Goal: Task Accomplishment & Management: Manage account settings

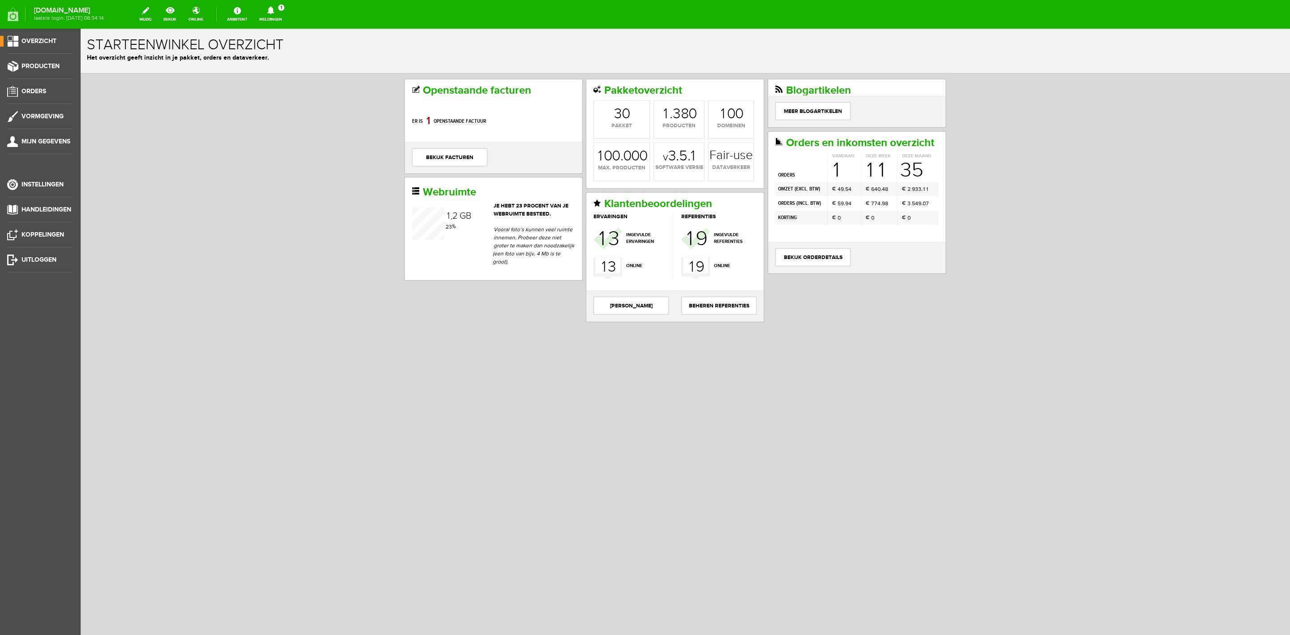
click at [280, 21] on link "Meldingen 1 Nieuwe orders Er is een nieuwe order( #6555 ) geplaatst door Tsjerk…" at bounding box center [271, 14] width 34 height 20
click at [289, 65] on b "Tsjerk de Jong" at bounding box center [264, 69] width 49 height 8
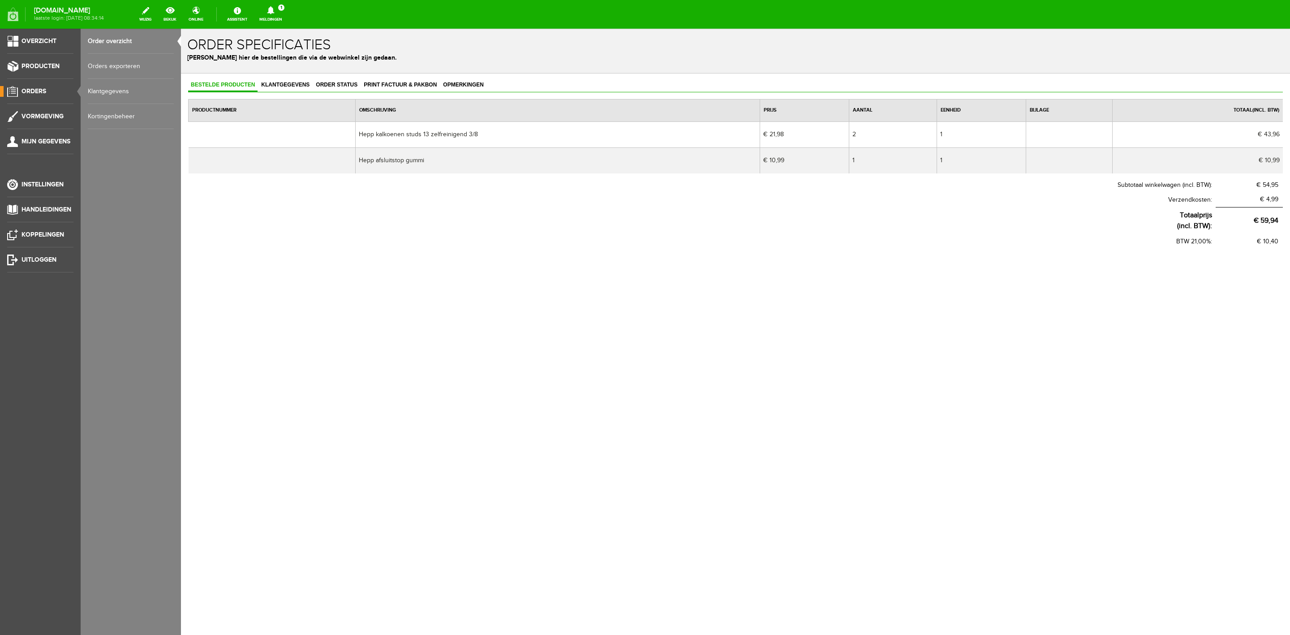
click at [370, 66] on div "Order specificaties Beheer hier de bestellingen die via de webwinkel zijn gedaa…" at bounding box center [735, 51] width 1109 height 45
click at [394, 82] on span "Print factuur & pakbon" at bounding box center [400, 85] width 78 height 6
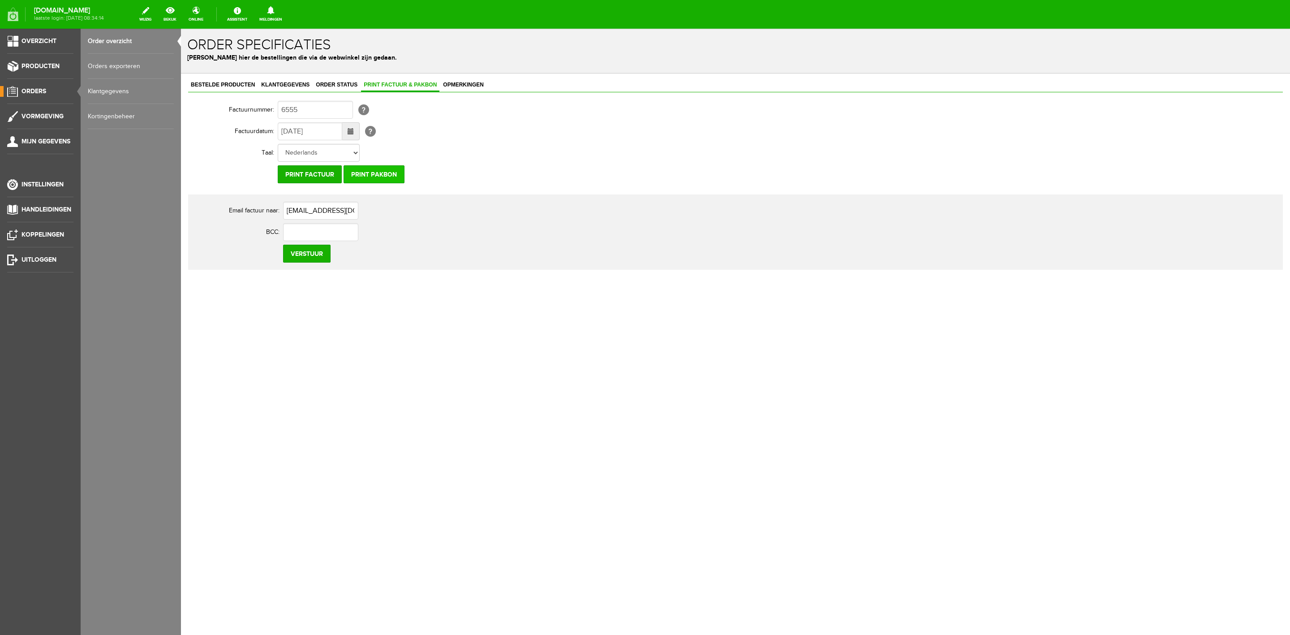
click at [386, 174] on input "Print pakbon" at bounding box center [374, 174] width 61 height 18
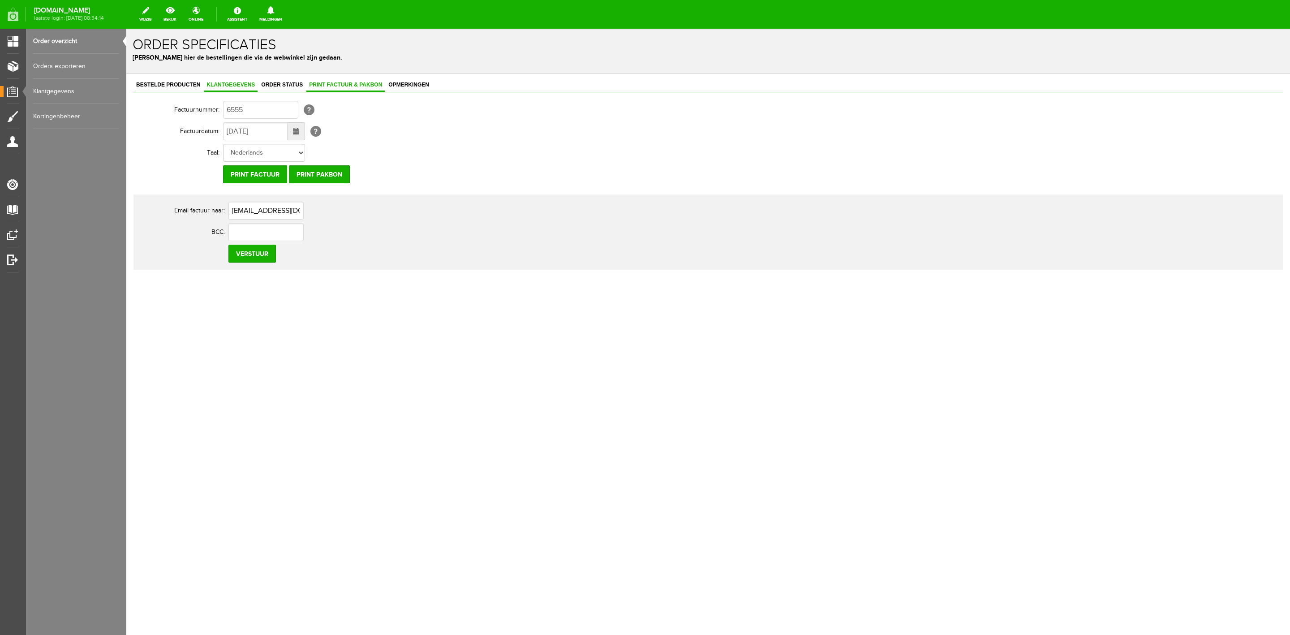
click at [219, 92] on link "Klantgegevens" at bounding box center [231, 85] width 54 height 13
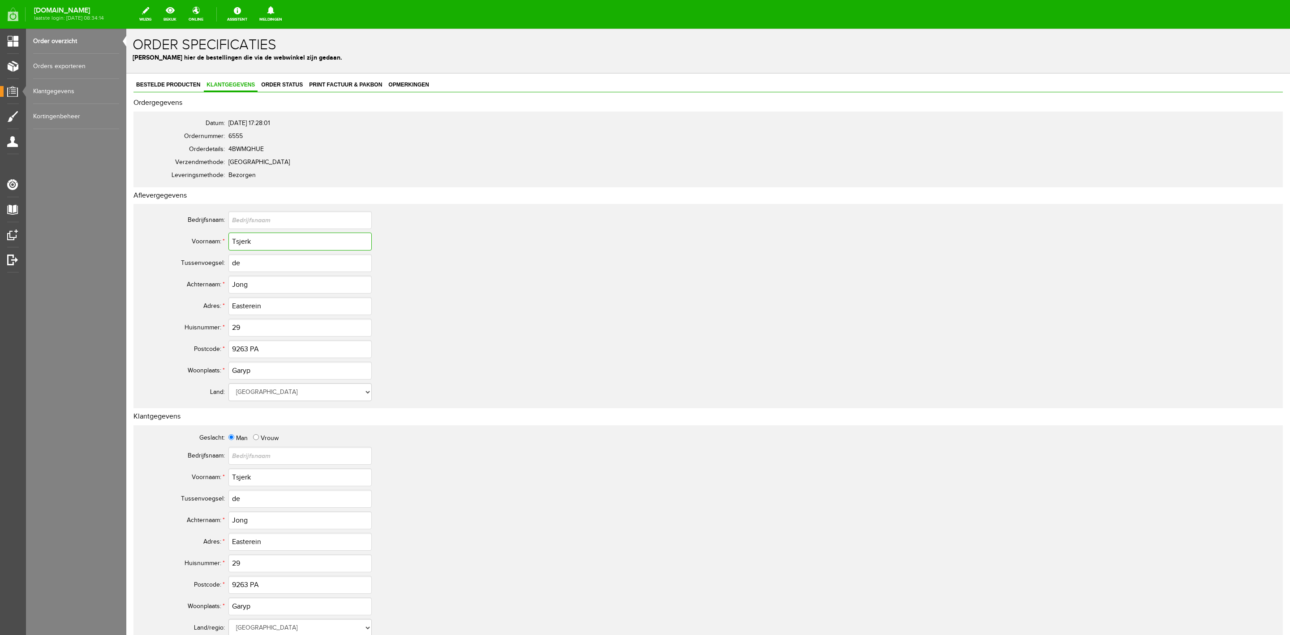
click at [255, 245] on input "Tsjerk" at bounding box center [300, 242] width 143 height 18
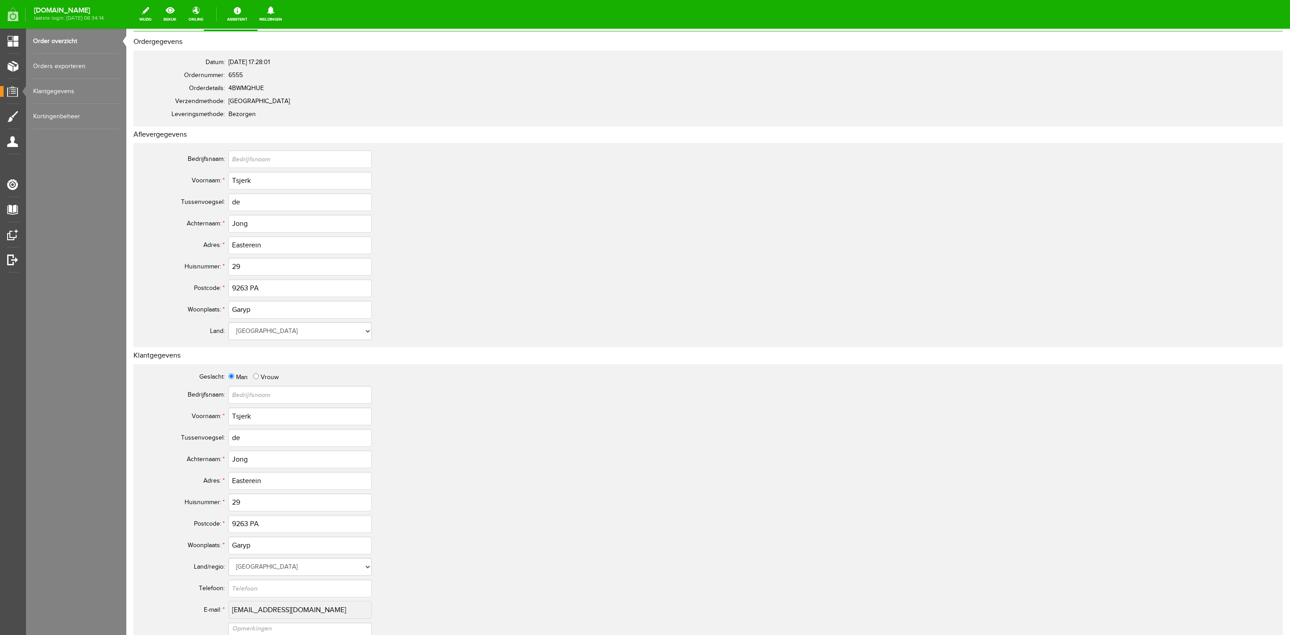
scroll to position [246, 0]
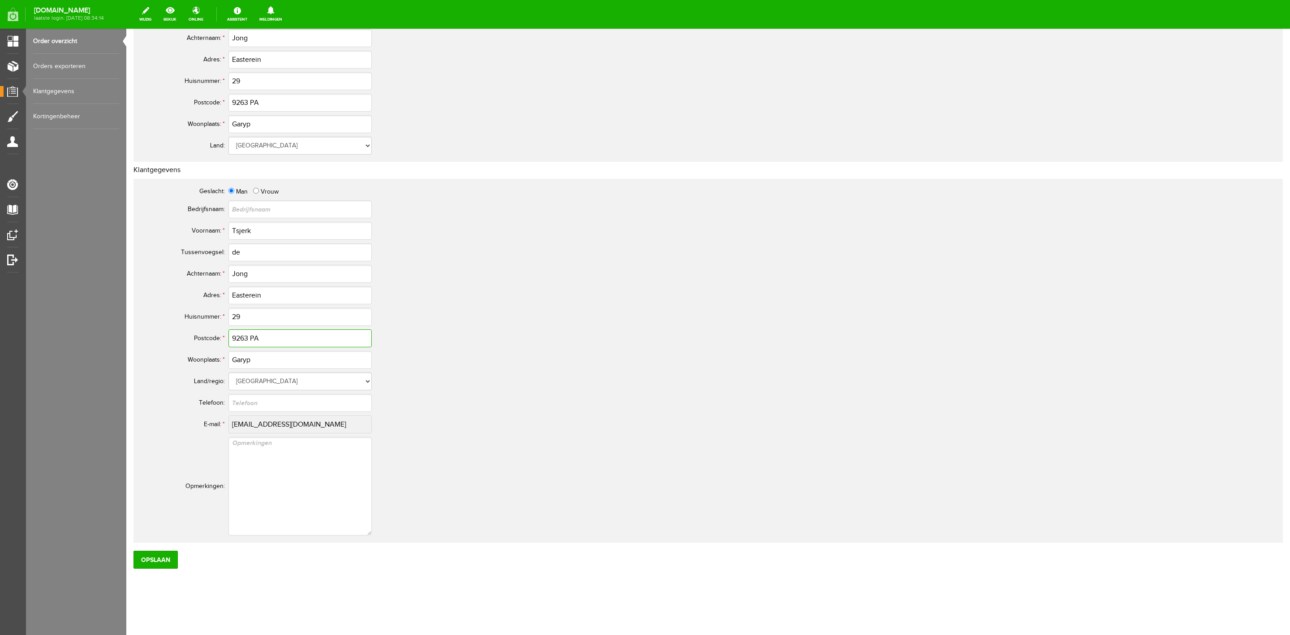
click at [252, 339] on input "9263 PA" at bounding box center [300, 338] width 143 height 18
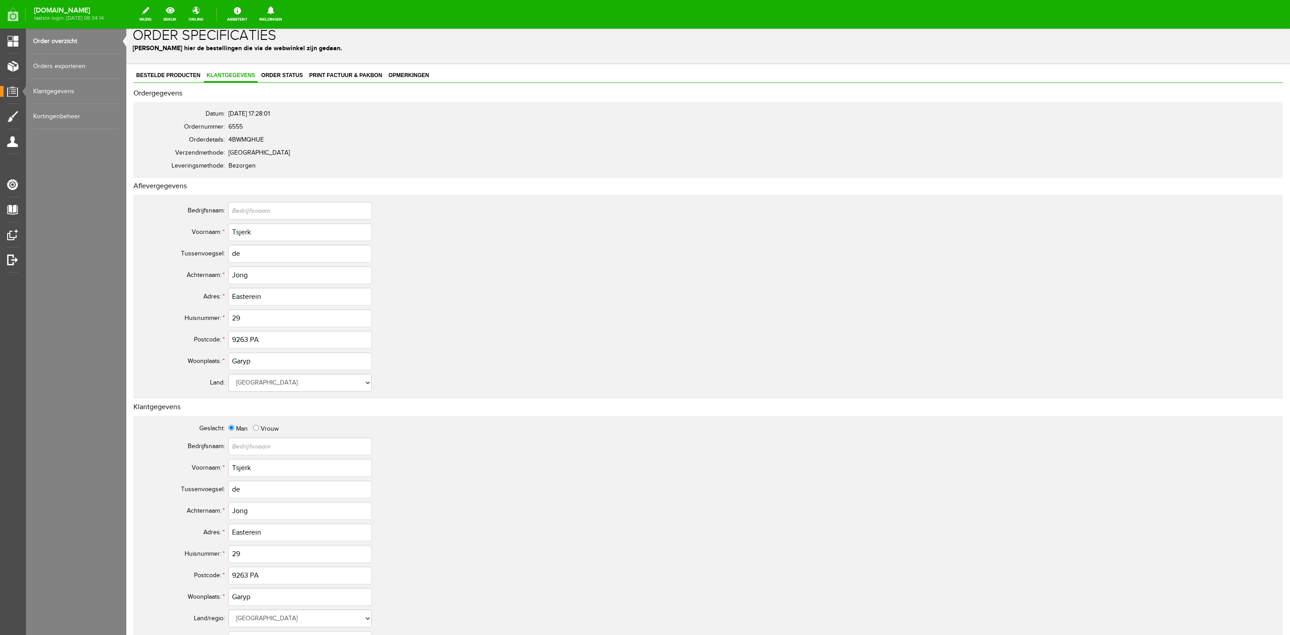
scroll to position [0, 0]
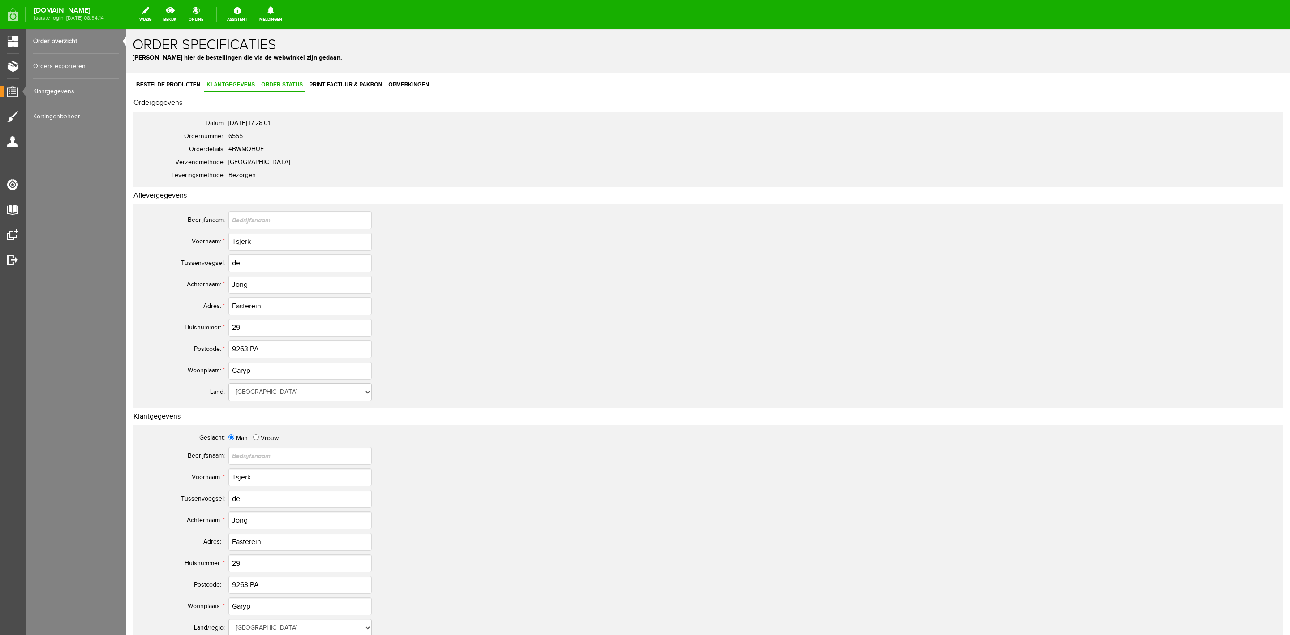
click at [285, 83] on span "Order status" at bounding box center [282, 85] width 47 height 6
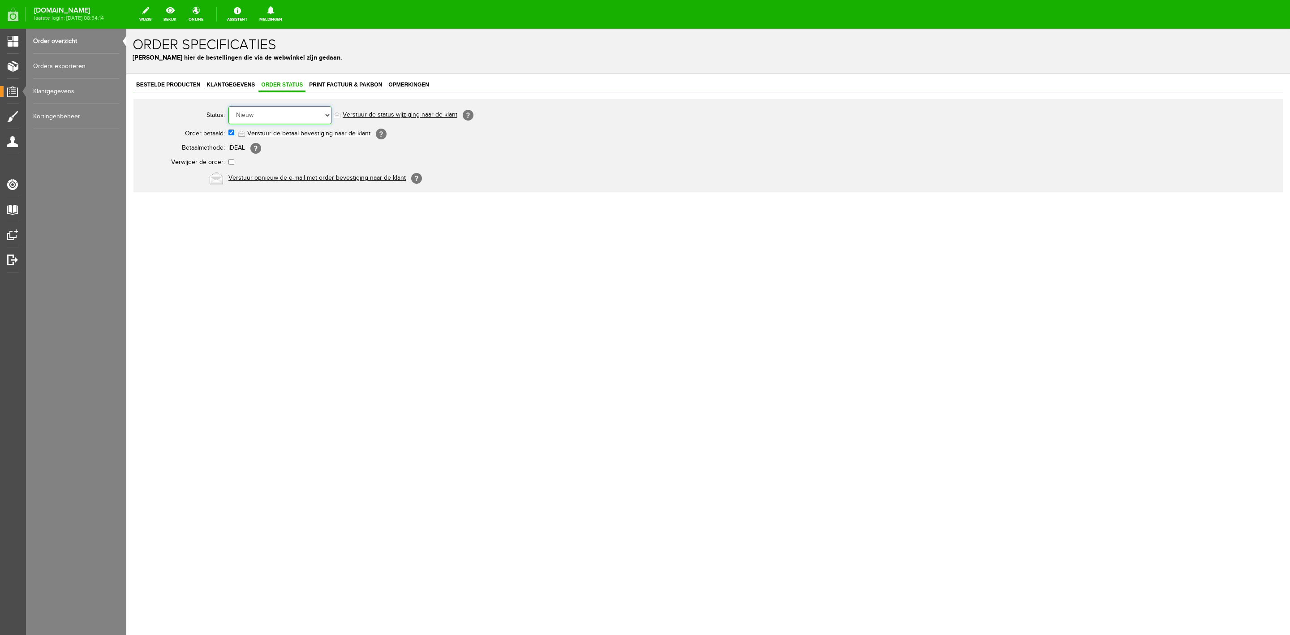
click at [293, 124] on select "Order niet afgerond Nieuw Order in behandeling Wacht op leverancier Wacht op be…" at bounding box center [280, 115] width 103 height 18
select select "5"
click at [229, 106] on select "Order niet afgerond Nieuw Order in behandeling Wacht op leverancier Wacht op be…" at bounding box center [280, 115] width 103 height 18
click at [377, 115] on link "Verstuur de status wijziging naar de klant" at bounding box center [400, 115] width 115 height 7
click at [62, 36] on link "Order overzicht" at bounding box center [76, 41] width 86 height 25
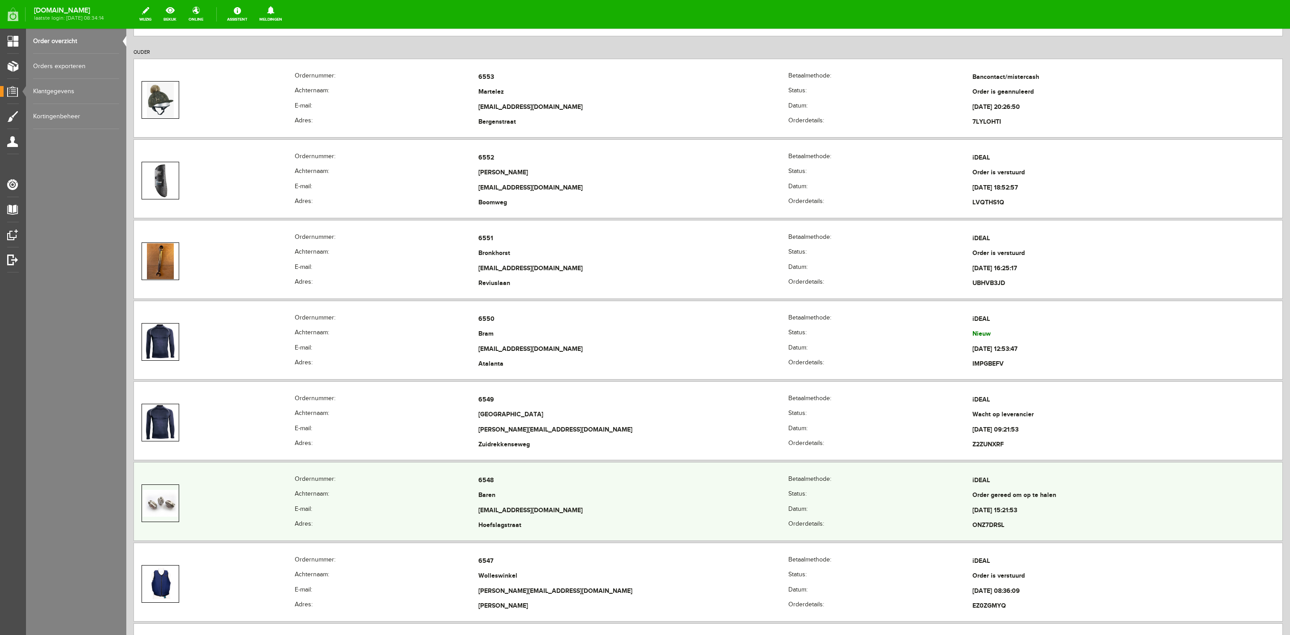
scroll to position [336, 0]
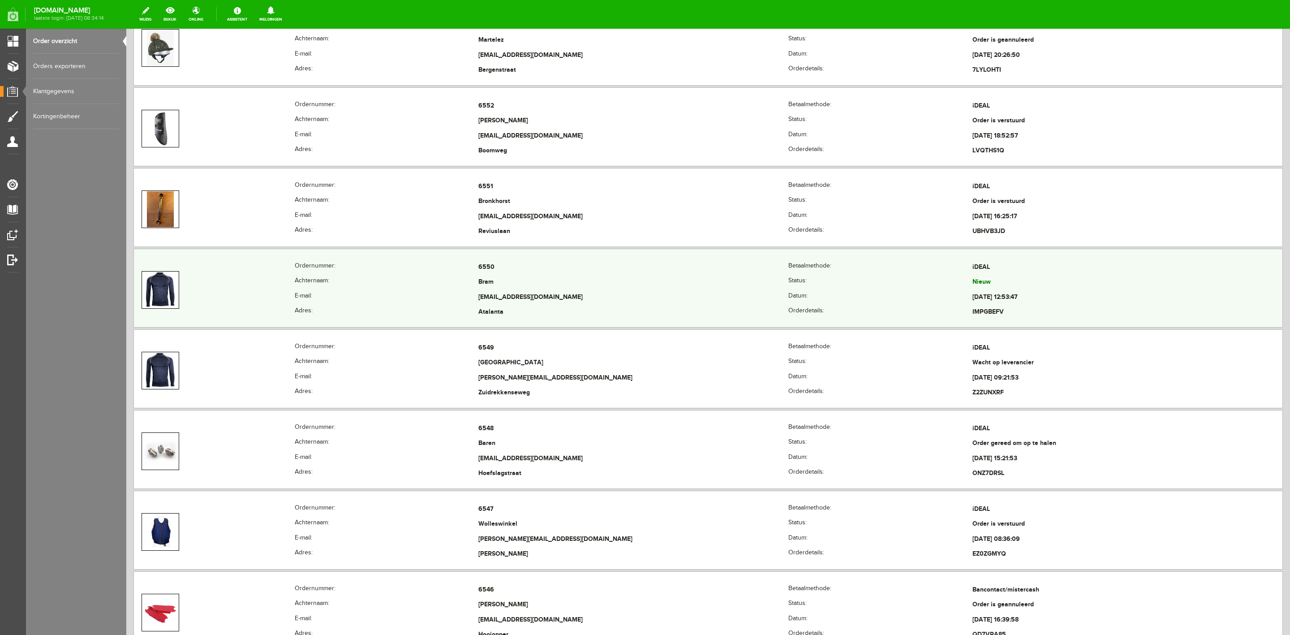
click at [292, 289] on td at bounding box center [214, 290] width 161 height 60
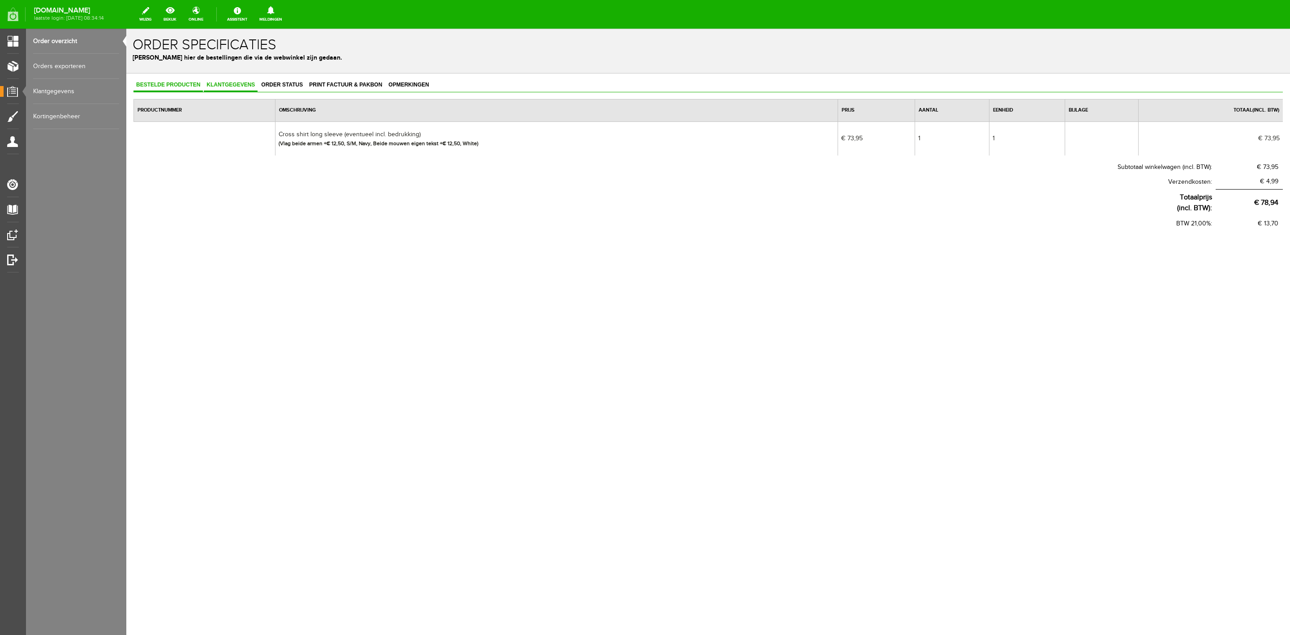
click at [239, 88] on link "Klantgegevens" at bounding box center [231, 85] width 54 height 13
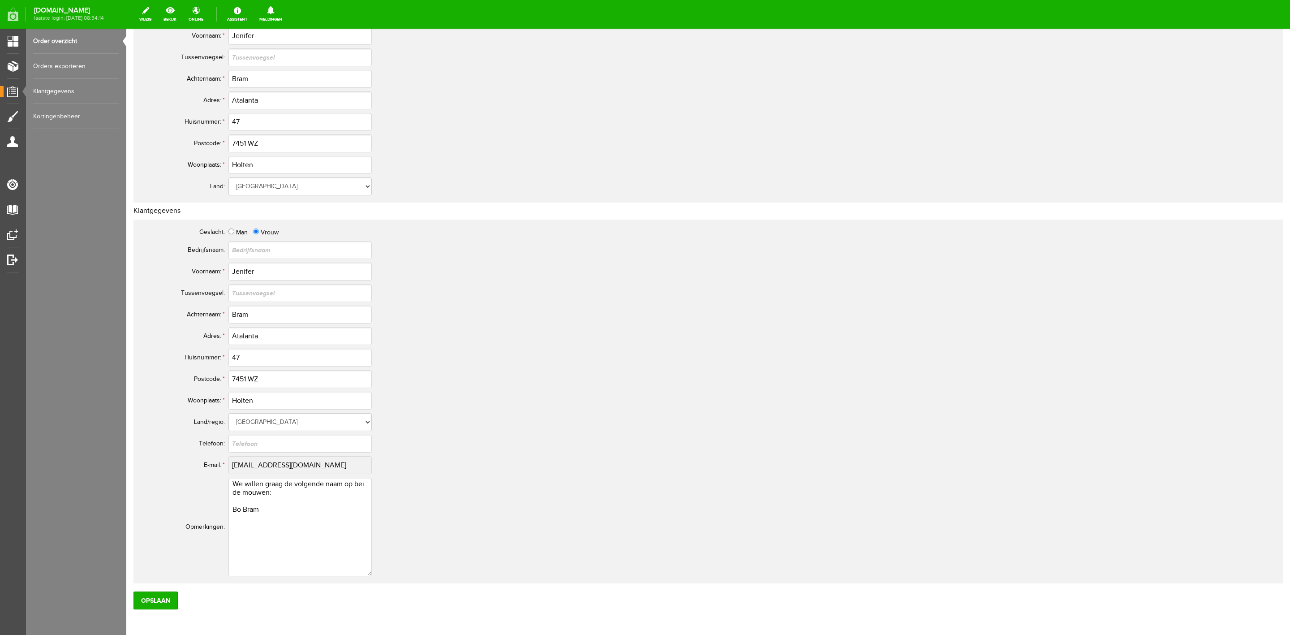
scroll to position [45, 0]
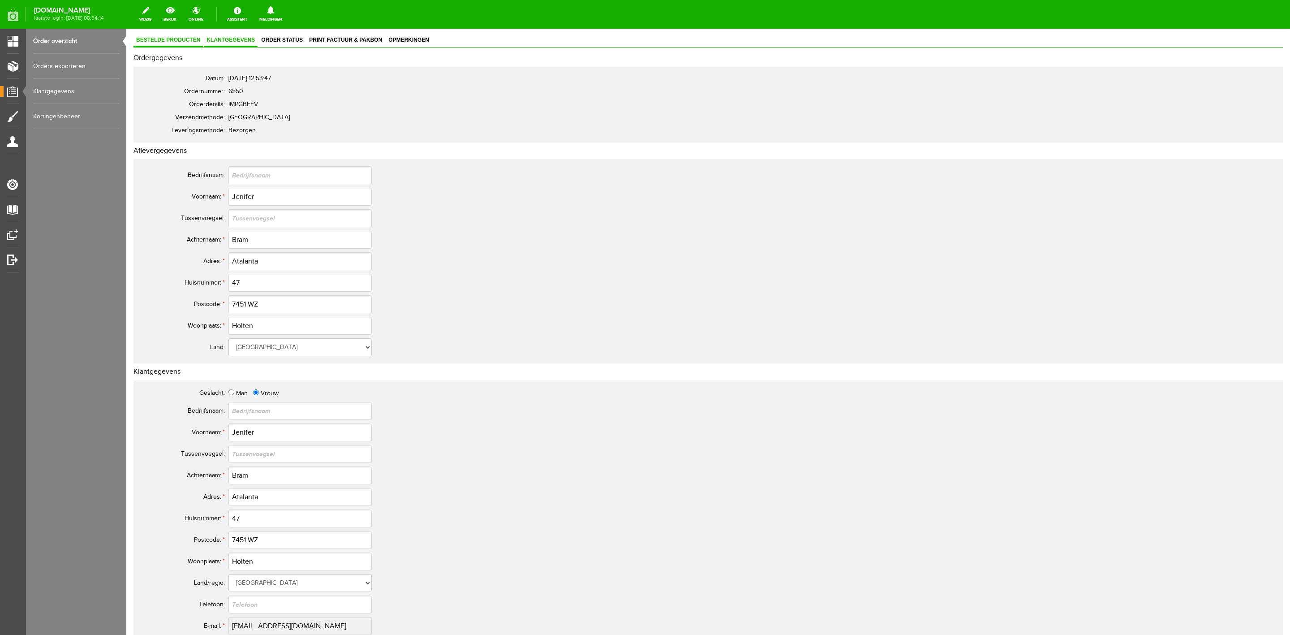
click at [156, 39] on span "Bestelde producten" at bounding box center [168, 40] width 69 height 6
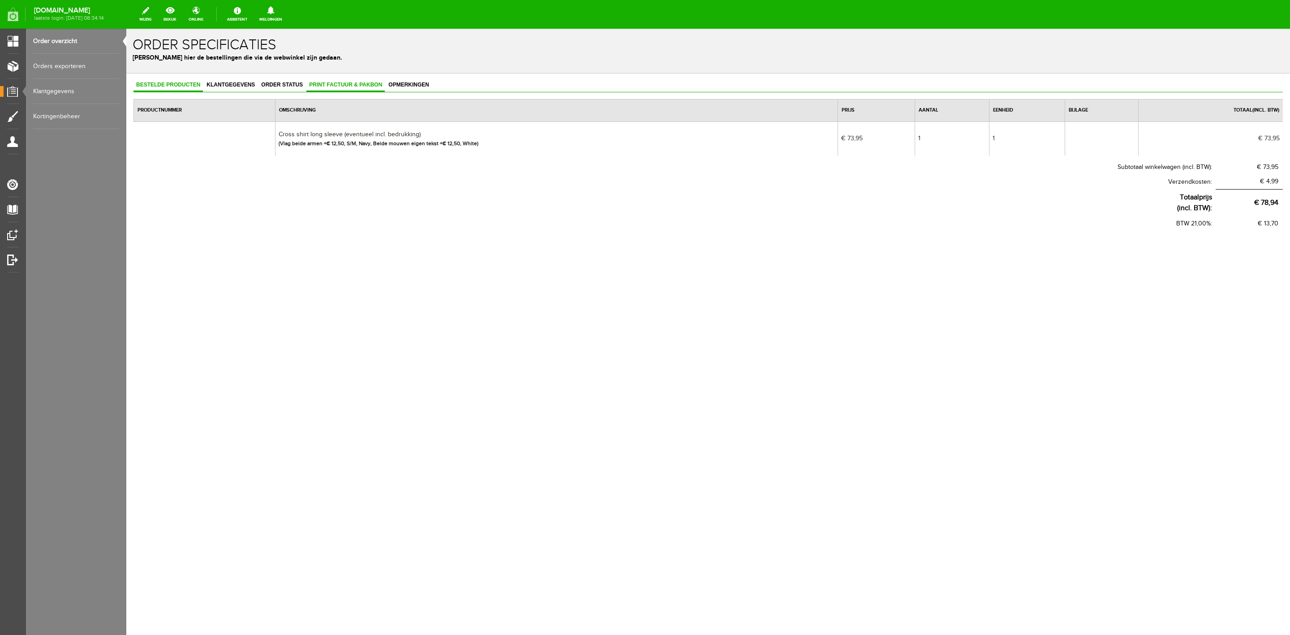
click at [355, 82] on span "Print factuur & pakbon" at bounding box center [345, 85] width 78 height 6
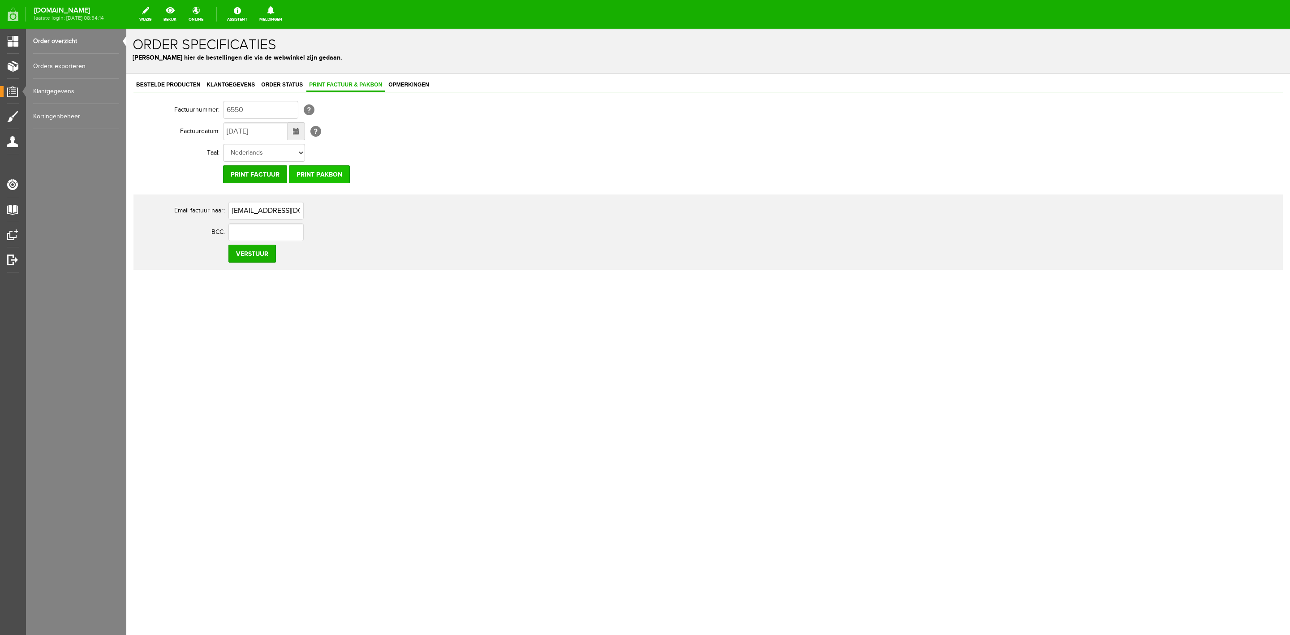
click at [331, 168] on input "Print pakbon" at bounding box center [319, 174] width 61 height 18
click at [211, 79] on link "Klantgegevens" at bounding box center [231, 85] width 54 height 13
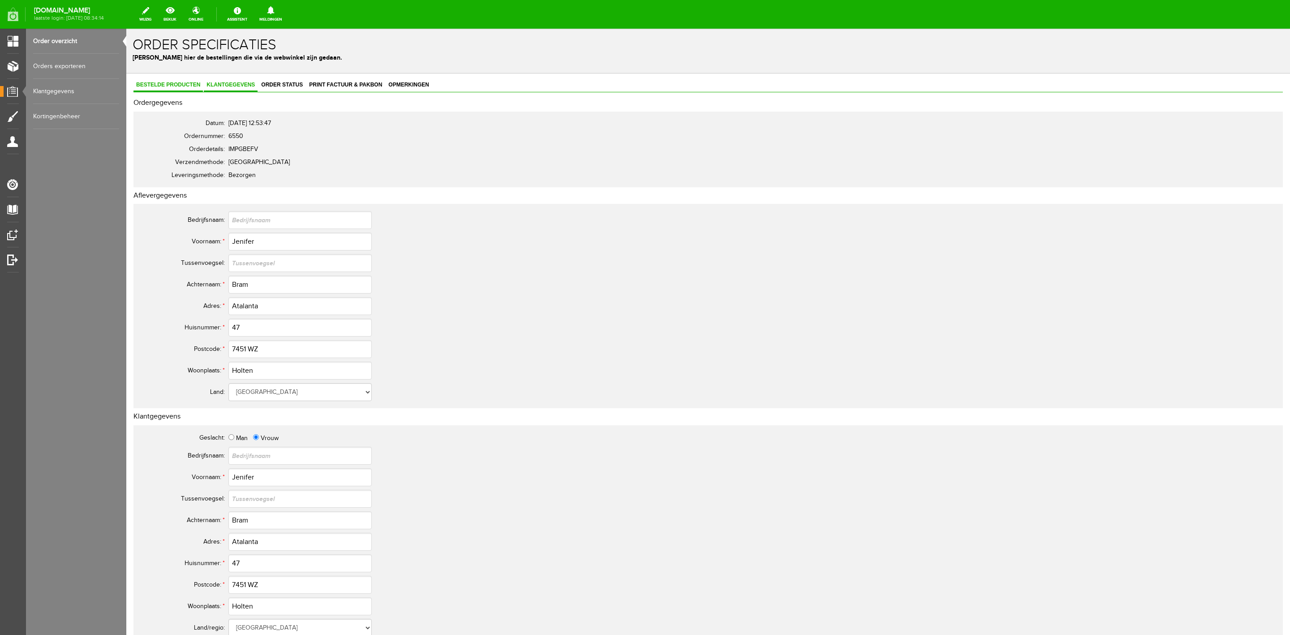
click at [179, 86] on span "Bestelde producten" at bounding box center [168, 85] width 69 height 6
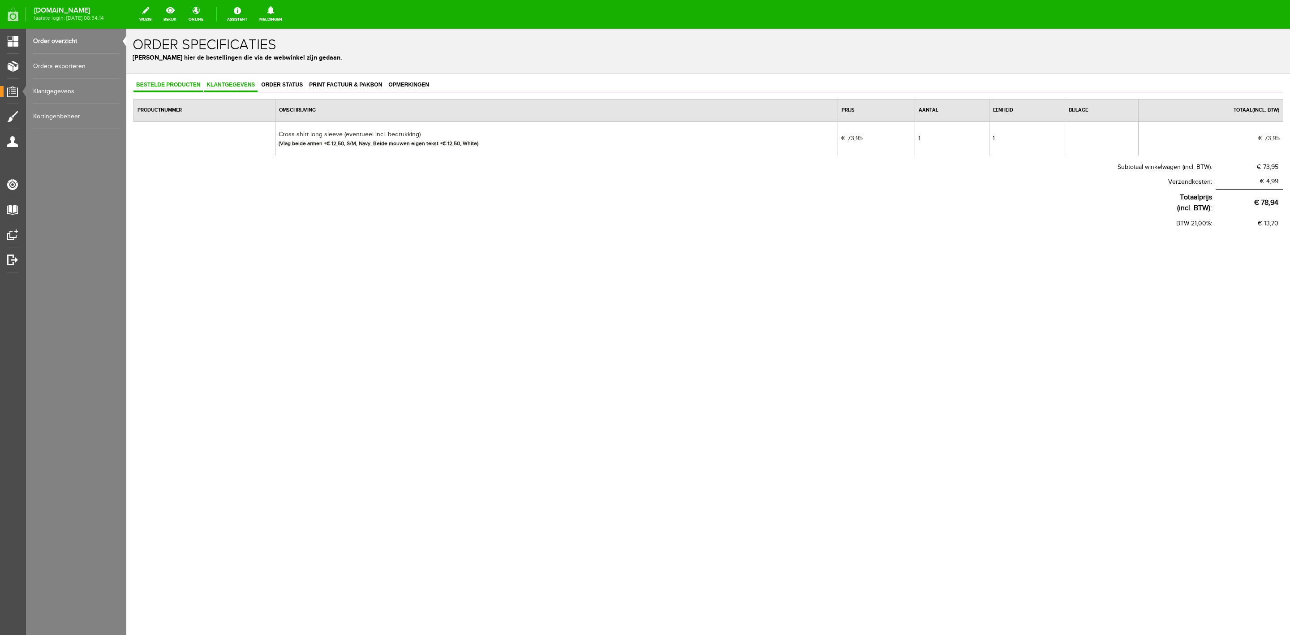
click at [238, 87] on span "Klantgegevens" at bounding box center [231, 85] width 54 height 6
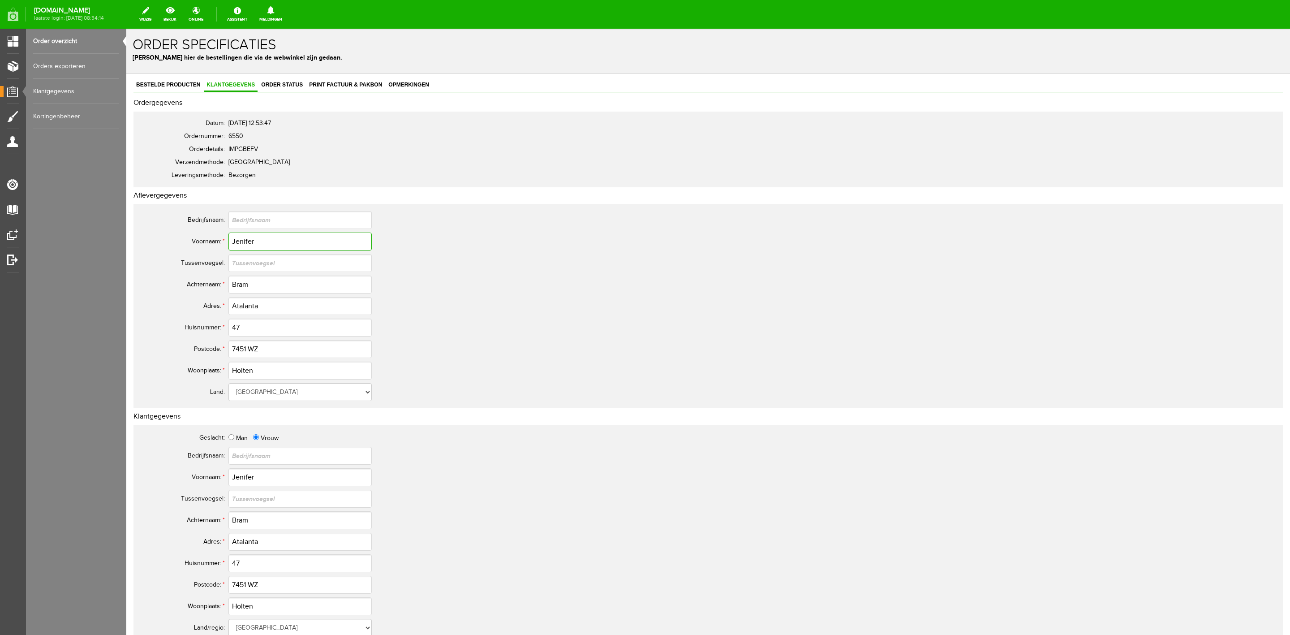
click at [239, 235] on input "Jenifer" at bounding box center [300, 242] width 143 height 18
click at [241, 280] on input "Bram" at bounding box center [300, 285] width 143 height 18
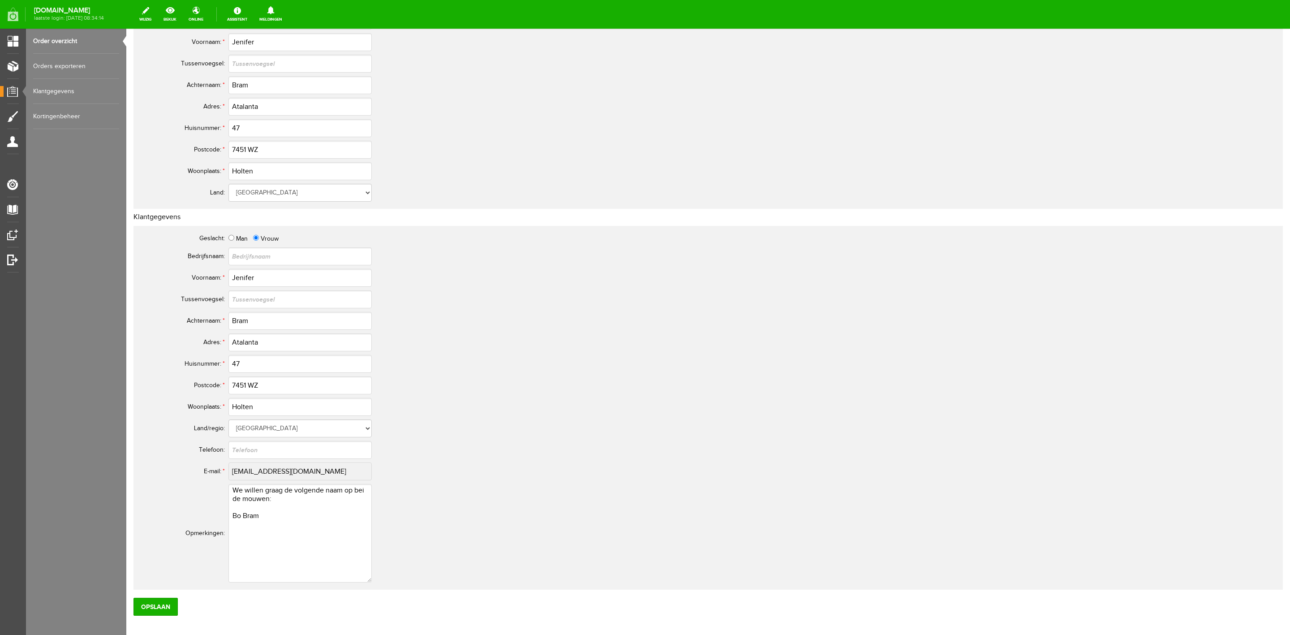
scroll to position [202, 0]
click at [242, 150] on input "7451 WZ" at bounding box center [300, 147] width 143 height 18
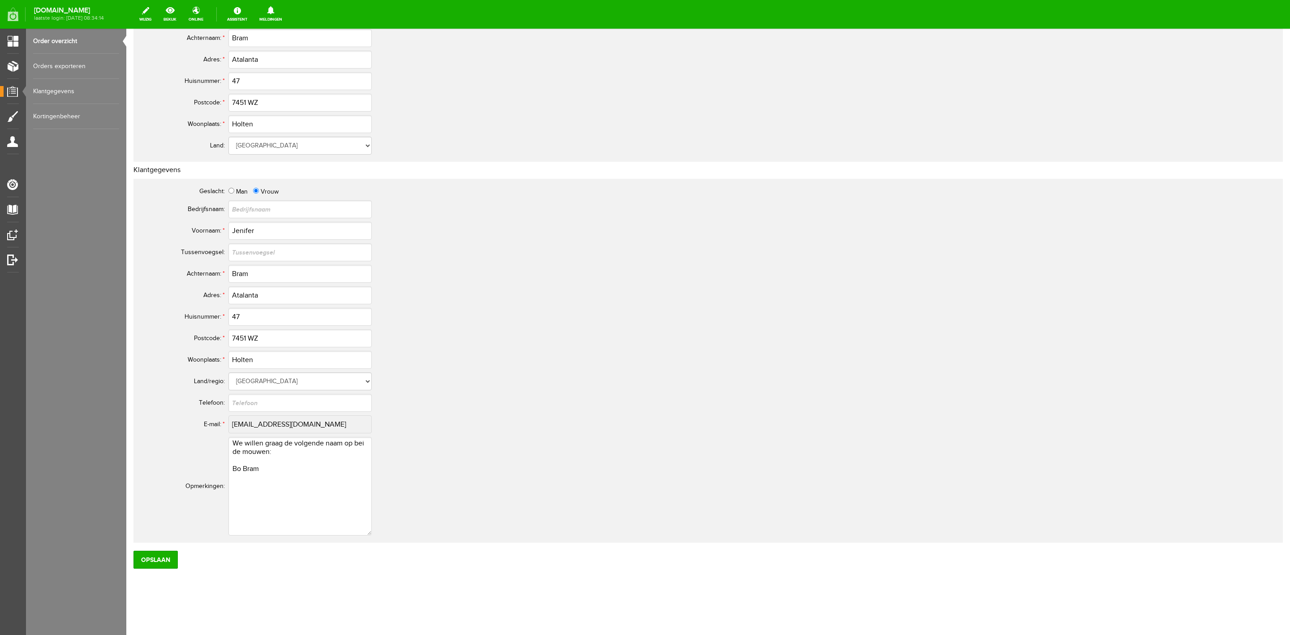
scroll to position [0, 0]
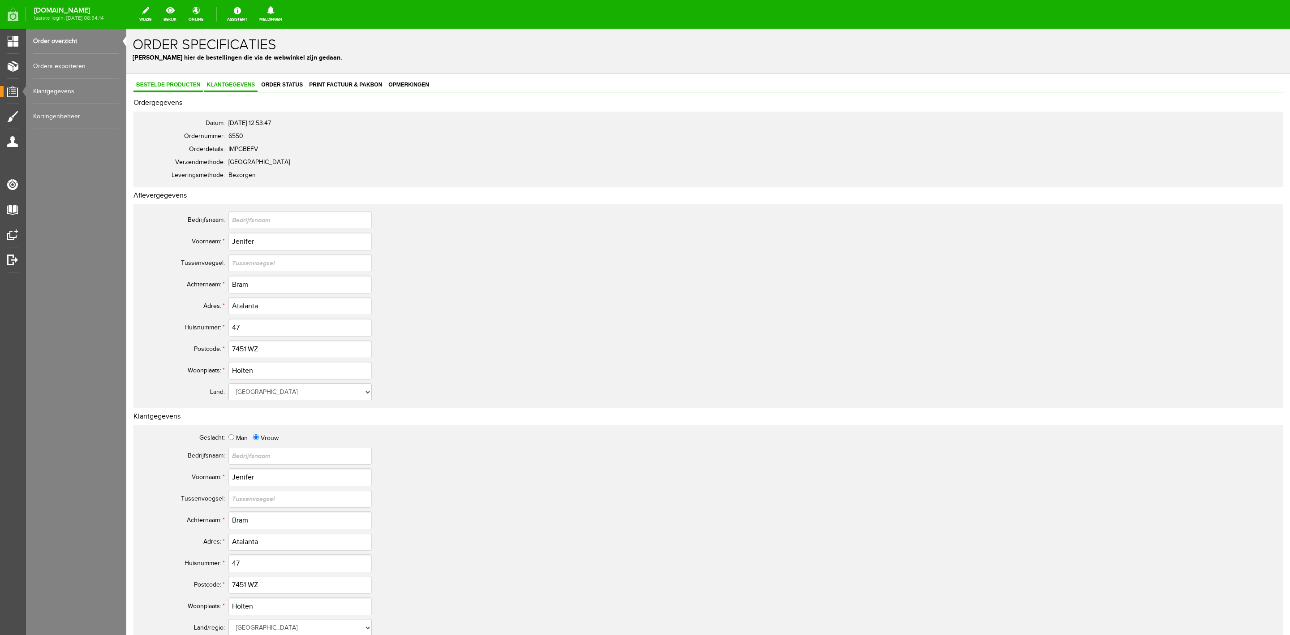
click at [190, 86] on span "Bestelde producten" at bounding box center [168, 85] width 69 height 6
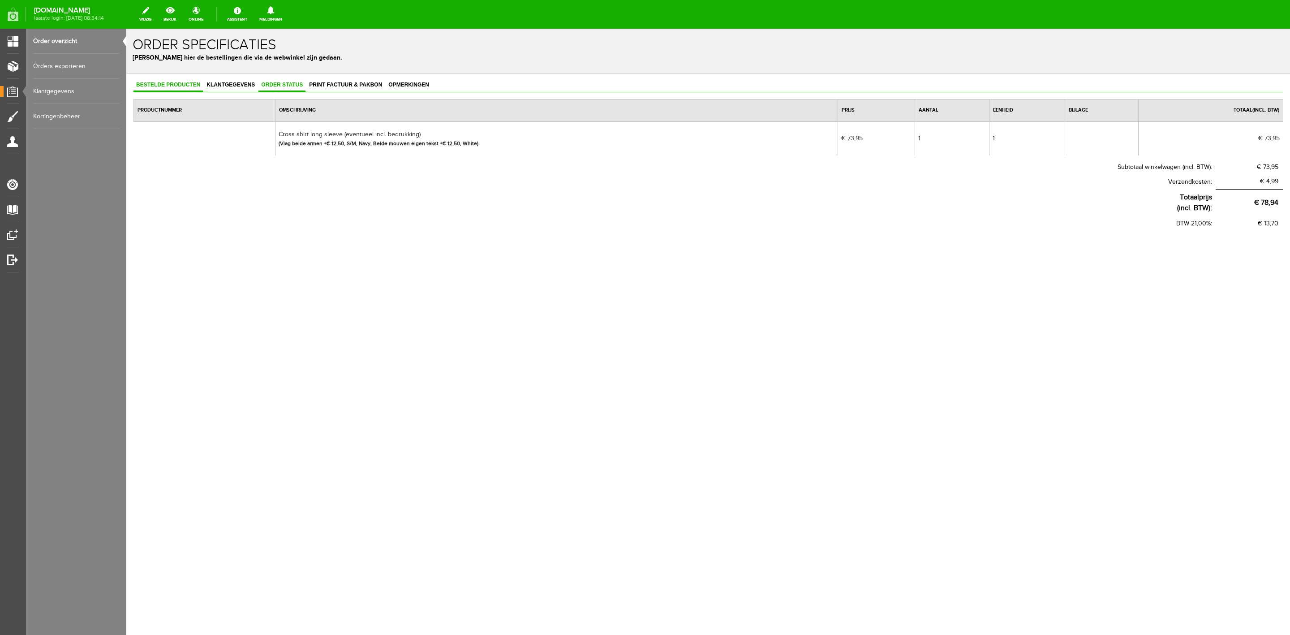
click at [260, 87] on span "Order status" at bounding box center [282, 85] width 47 height 6
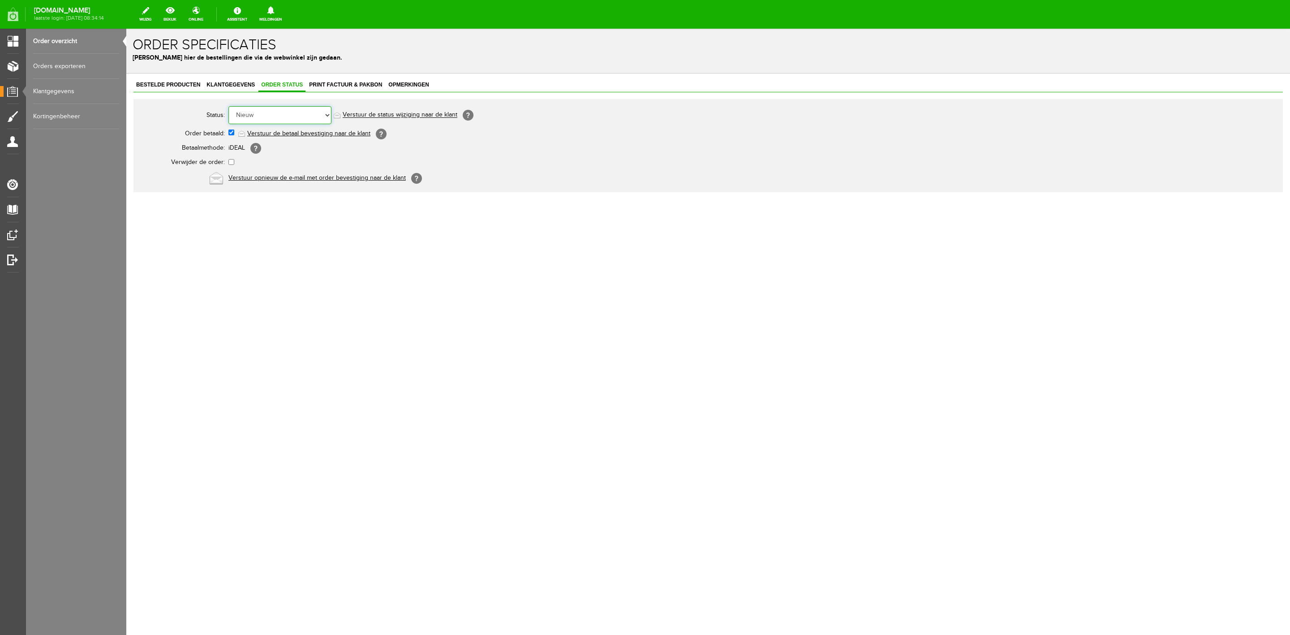
click at [284, 113] on select "Order niet afgerond Nieuw Order in behandeling Wacht op leverancier Wacht op be…" at bounding box center [280, 115] width 103 height 18
click at [229, 106] on select "Order niet afgerond Nieuw Order in behandeling Wacht op leverancier Wacht op be…" at bounding box center [280, 115] width 103 height 18
click at [411, 104] on div "Status: Order niet afgerond Nieuw Order in behandeling Wacht op leverancier Wac…" at bounding box center [709, 145] width 1150 height 93
click at [407, 117] on link "Verstuur de status wijziging naar de klant" at bounding box center [400, 115] width 115 height 7
click at [195, 82] on span "Bestelde producten" at bounding box center [168, 85] width 69 height 6
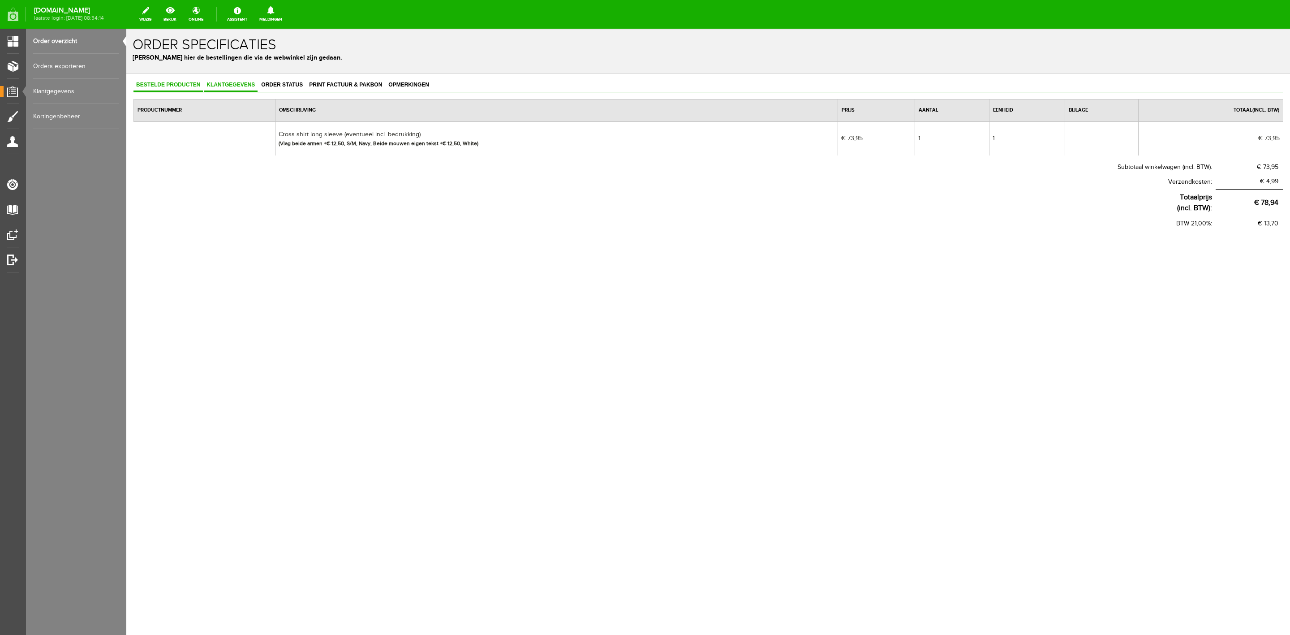
click at [255, 86] on span "Klantgegevens" at bounding box center [231, 85] width 54 height 6
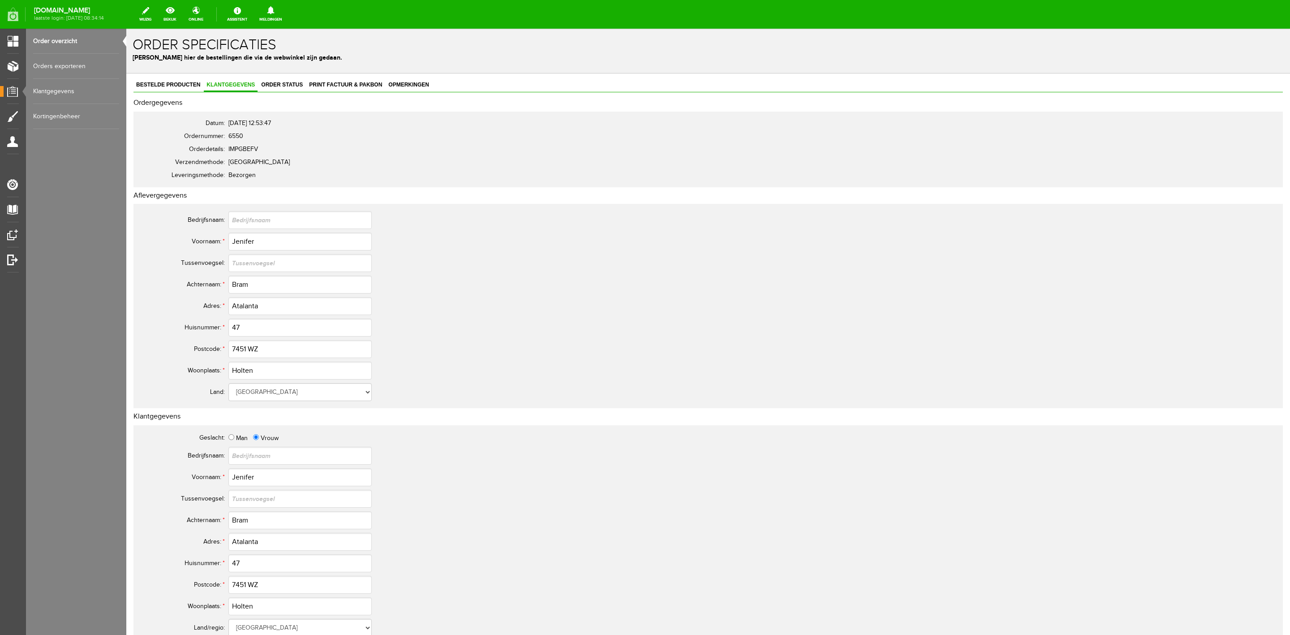
click at [93, 46] on link "Order overzicht" at bounding box center [76, 41] width 86 height 25
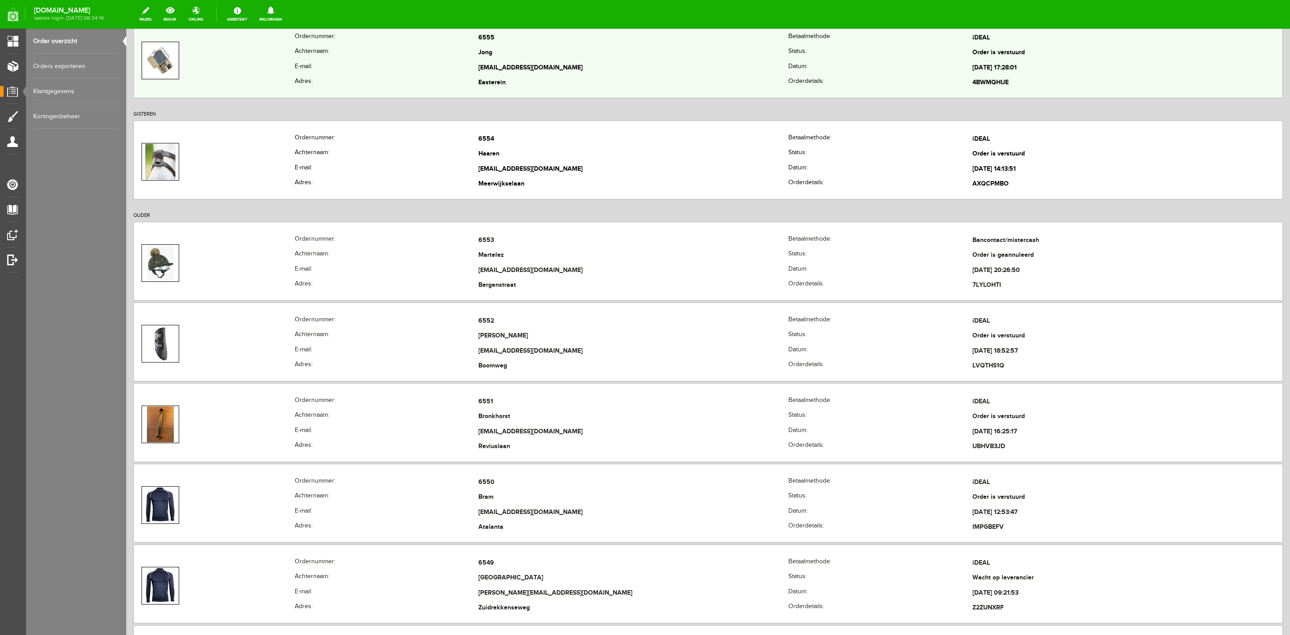
scroll to position [470, 0]
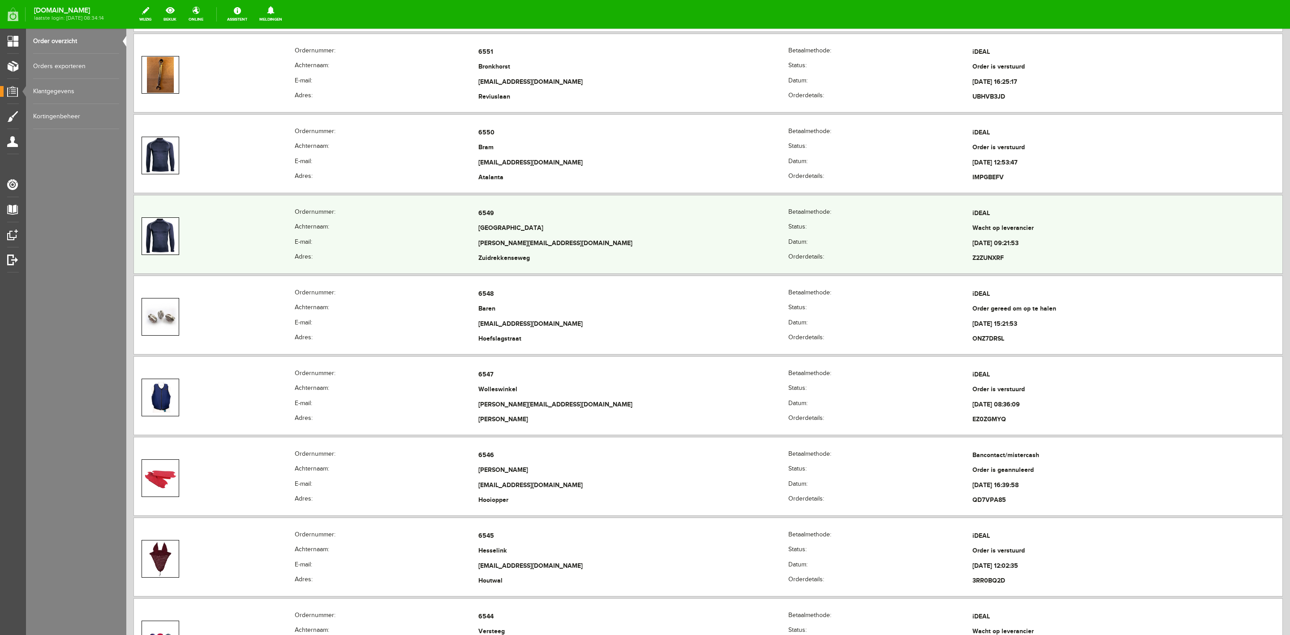
click at [384, 241] on th "E-mail:" at bounding box center [387, 243] width 184 height 15
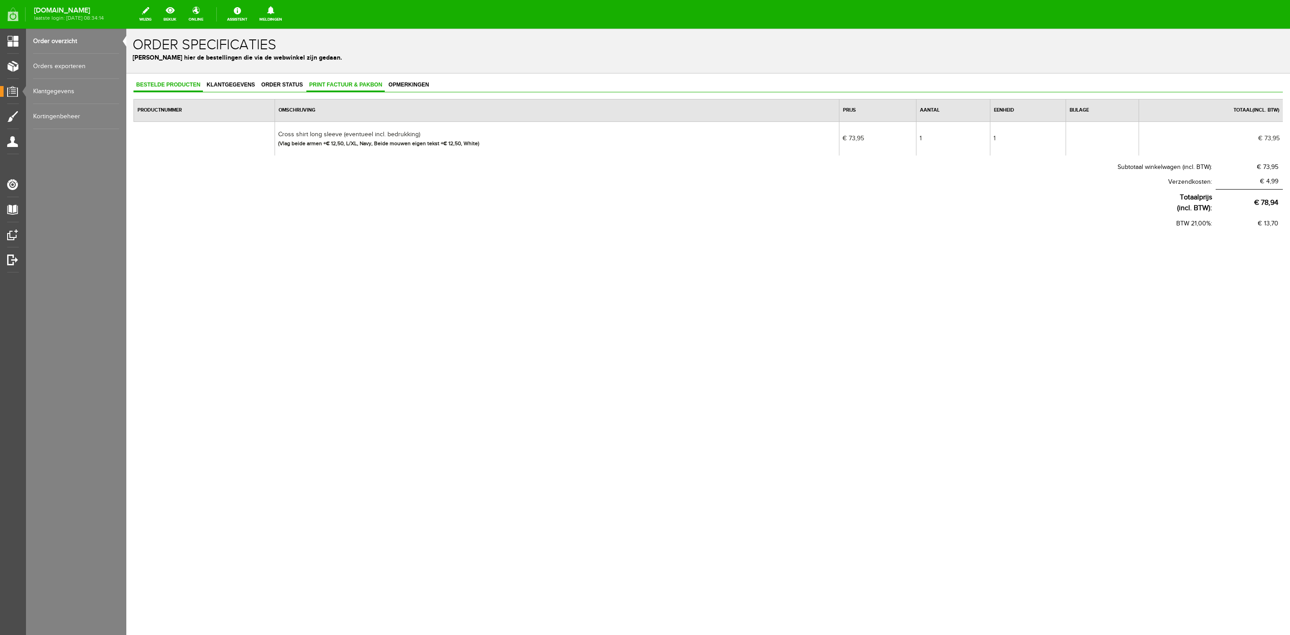
click at [333, 79] on link "Print factuur & pakbon" at bounding box center [345, 85] width 78 height 13
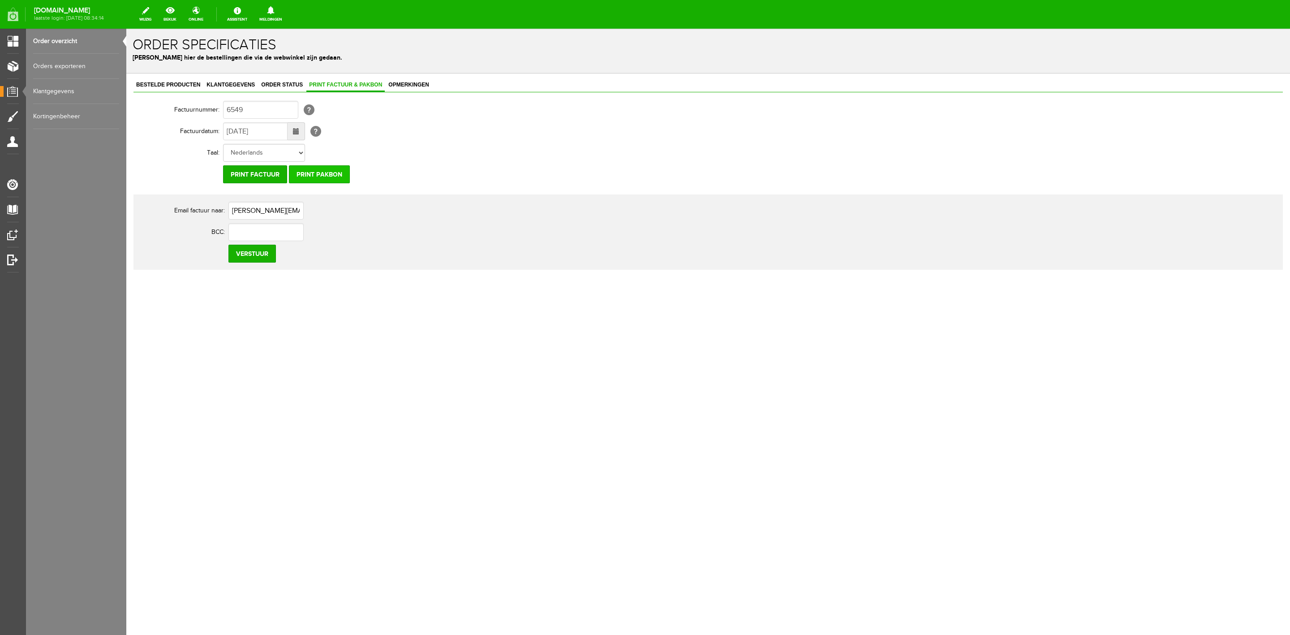
click at [332, 172] on input "Print pakbon" at bounding box center [319, 174] width 61 height 18
click at [231, 91] on link "Klantgegevens" at bounding box center [231, 85] width 54 height 13
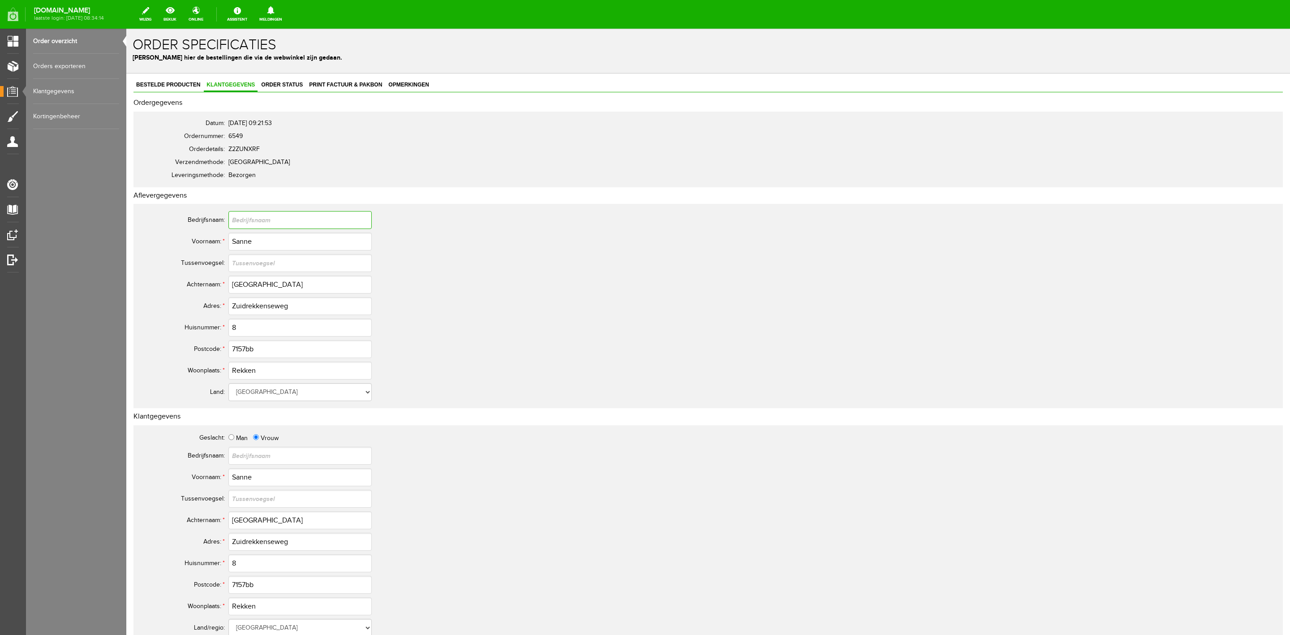
click at [251, 229] on input "text" at bounding box center [300, 220] width 143 height 18
click at [246, 238] on input "Sanne" at bounding box center [300, 242] width 143 height 18
click at [237, 288] on input "[GEOGRAPHIC_DATA]" at bounding box center [300, 285] width 143 height 18
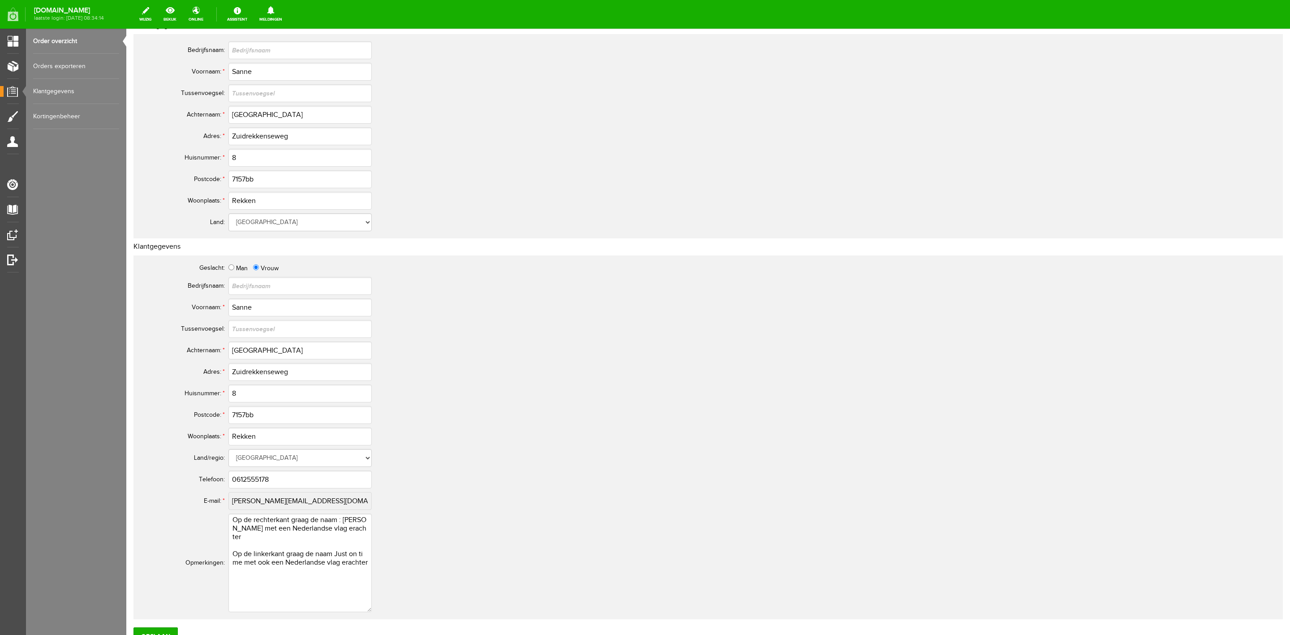
scroll to position [246, 0]
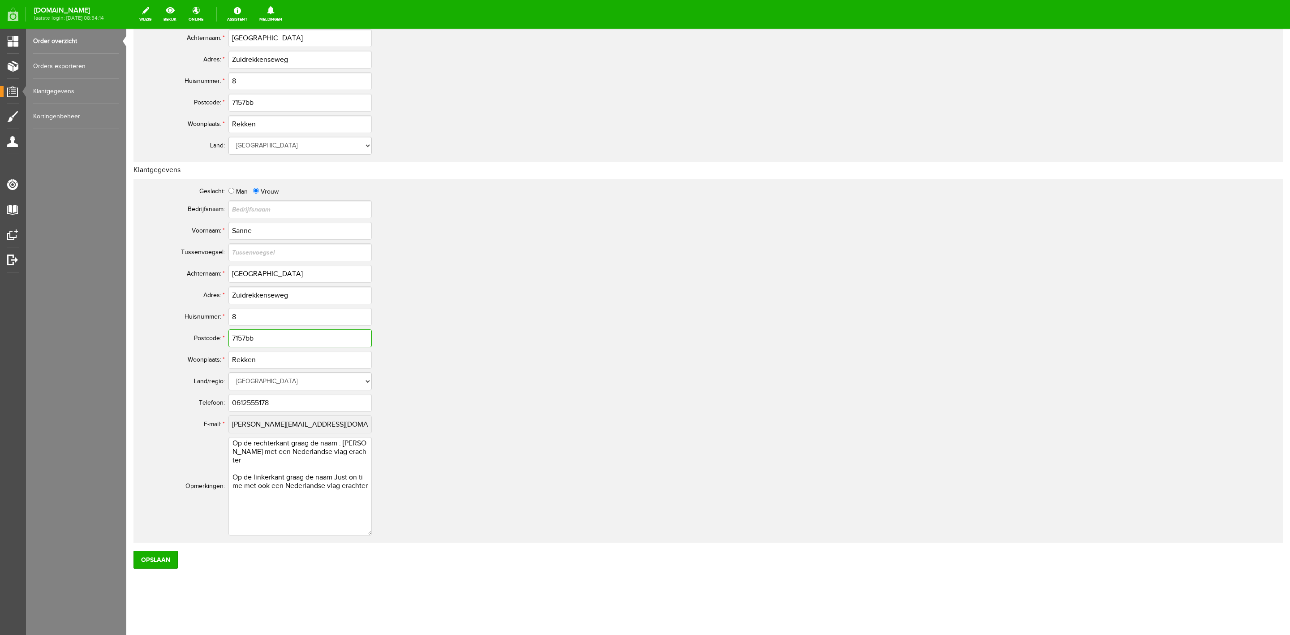
click at [247, 341] on input "7157bb" at bounding box center [300, 338] width 143 height 18
click at [247, 401] on input "0612555178" at bounding box center [300, 403] width 143 height 18
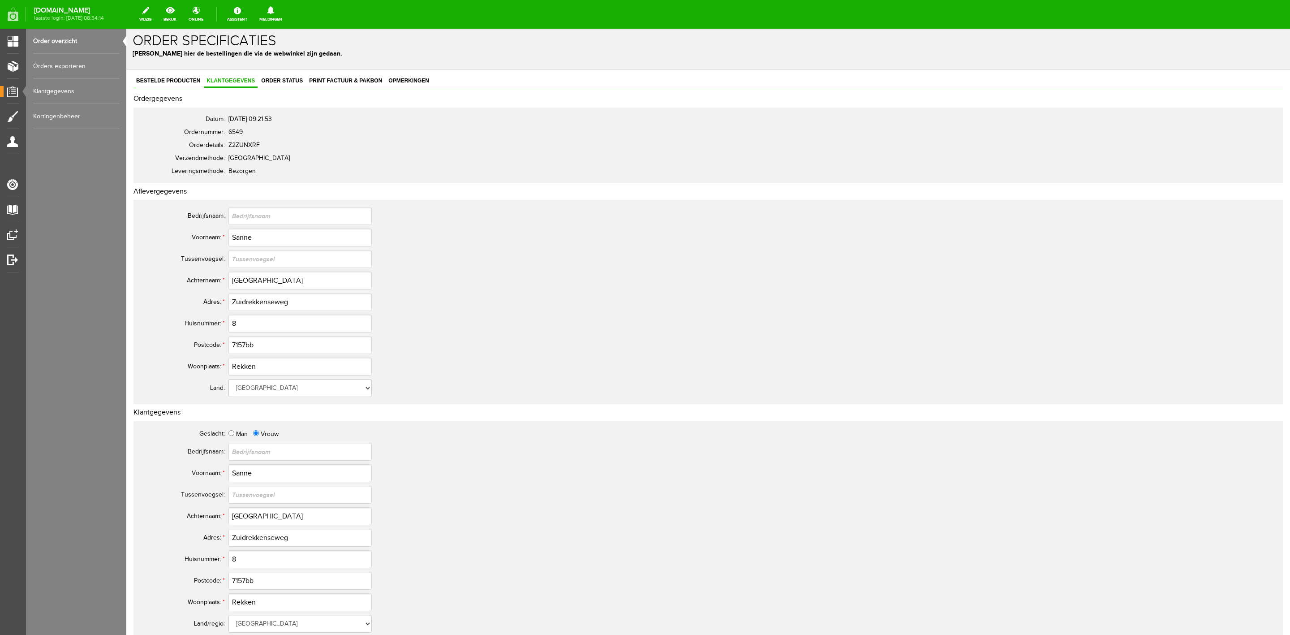
scroll to position [0, 0]
click at [298, 84] on span "Order status" at bounding box center [282, 85] width 47 height 6
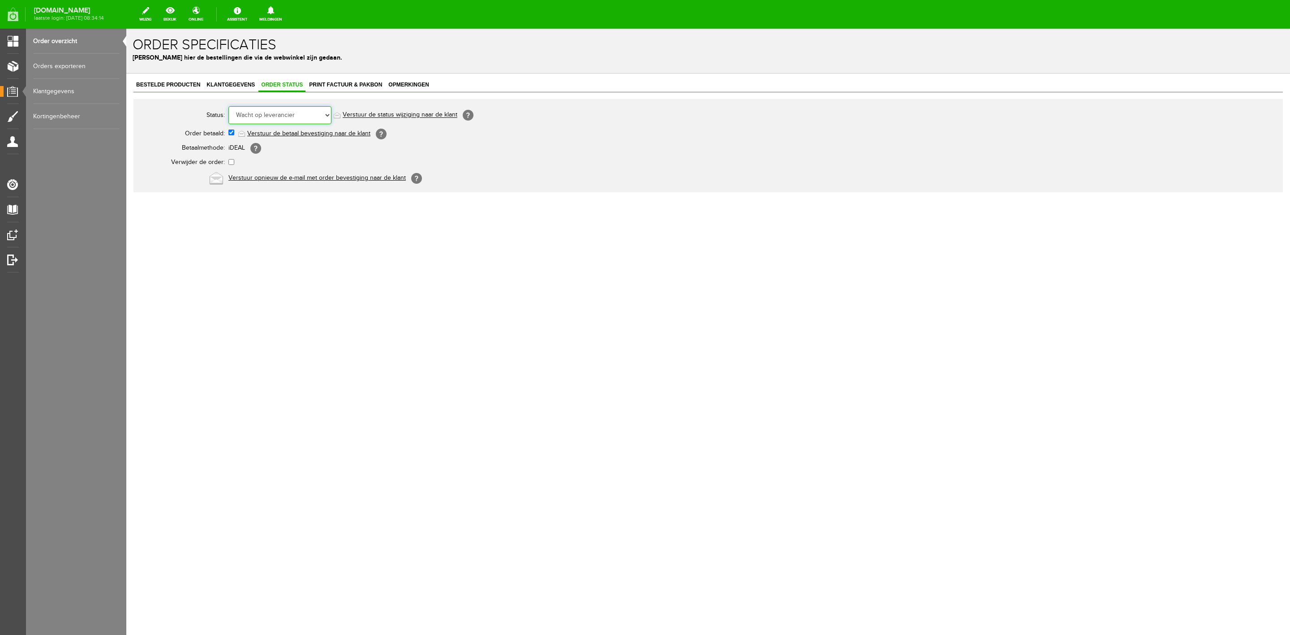
click at [296, 115] on select "Order niet afgerond Nieuw Order in behandeling Wacht op leverancier Wacht op be…" at bounding box center [280, 115] width 103 height 18
select select "5"
click at [229, 106] on select "Order niet afgerond Nieuw Order in behandeling Wacht op leverancier Wacht op be…" at bounding box center [280, 115] width 103 height 18
click at [71, 32] on link "Order overzicht" at bounding box center [76, 41] width 86 height 25
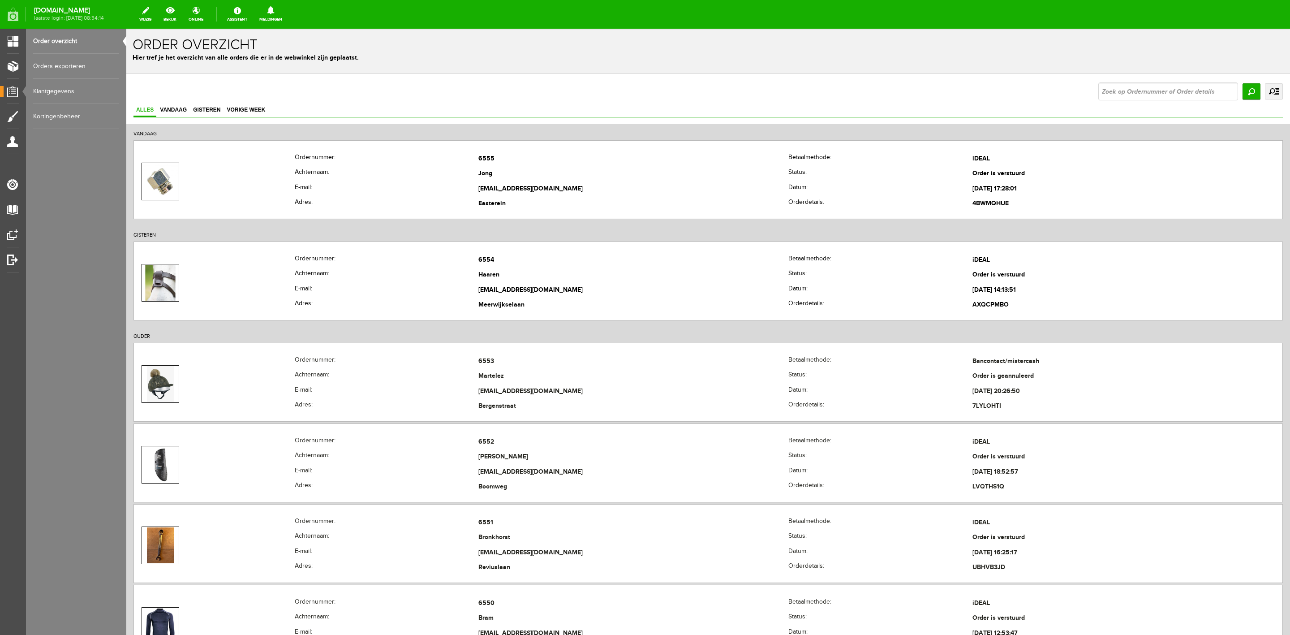
click at [860, 93] on link "uitgebreid zoeken" at bounding box center [1274, 91] width 18 height 16
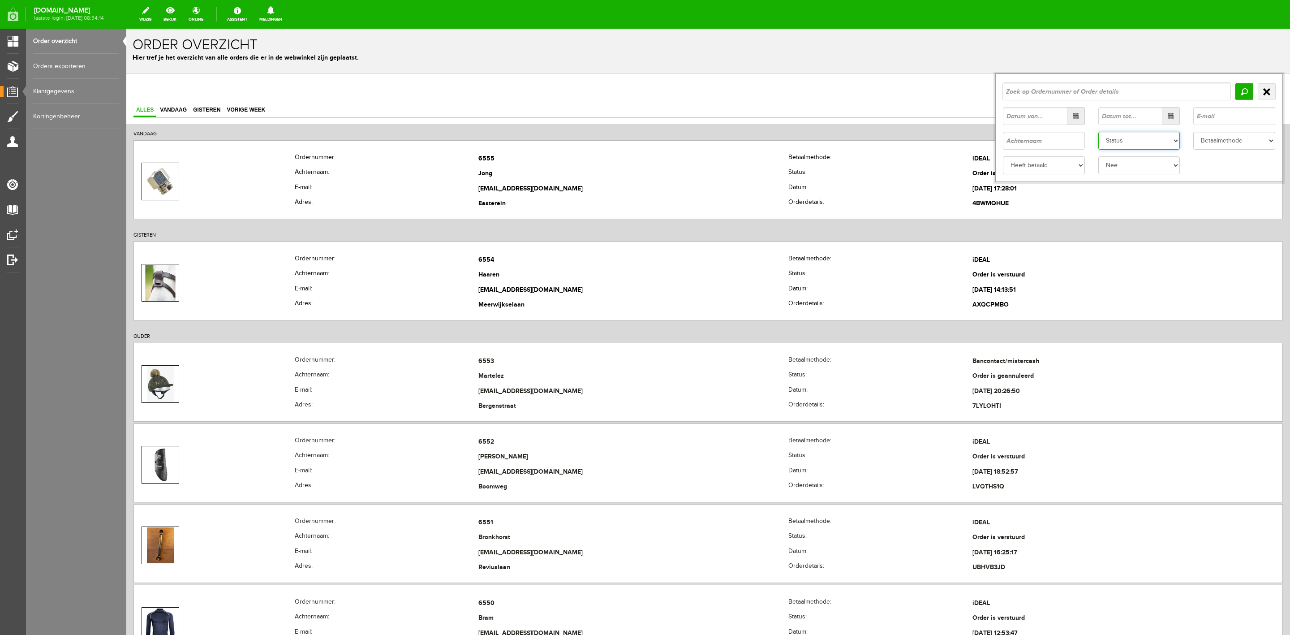
click at [860, 134] on select "Status Order niet afgerond Nieuw Order in behandeling Wacht op leverancier Wach…" at bounding box center [1140, 141] width 82 height 18
click at [860, 132] on select "Status Order niet afgerond Nieuw Order in behandeling Wacht op leverancier Wach…" at bounding box center [1140, 141] width 82 height 18
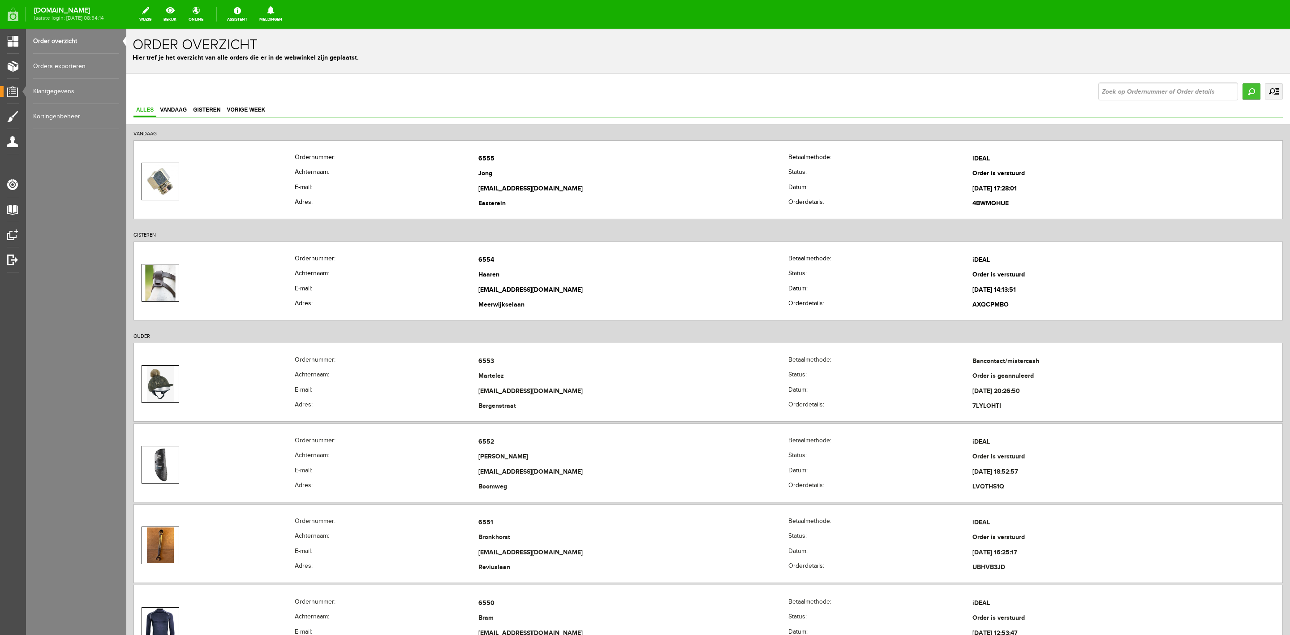
click at [860, 89] on input "Zoeken" at bounding box center [1252, 91] width 18 height 16
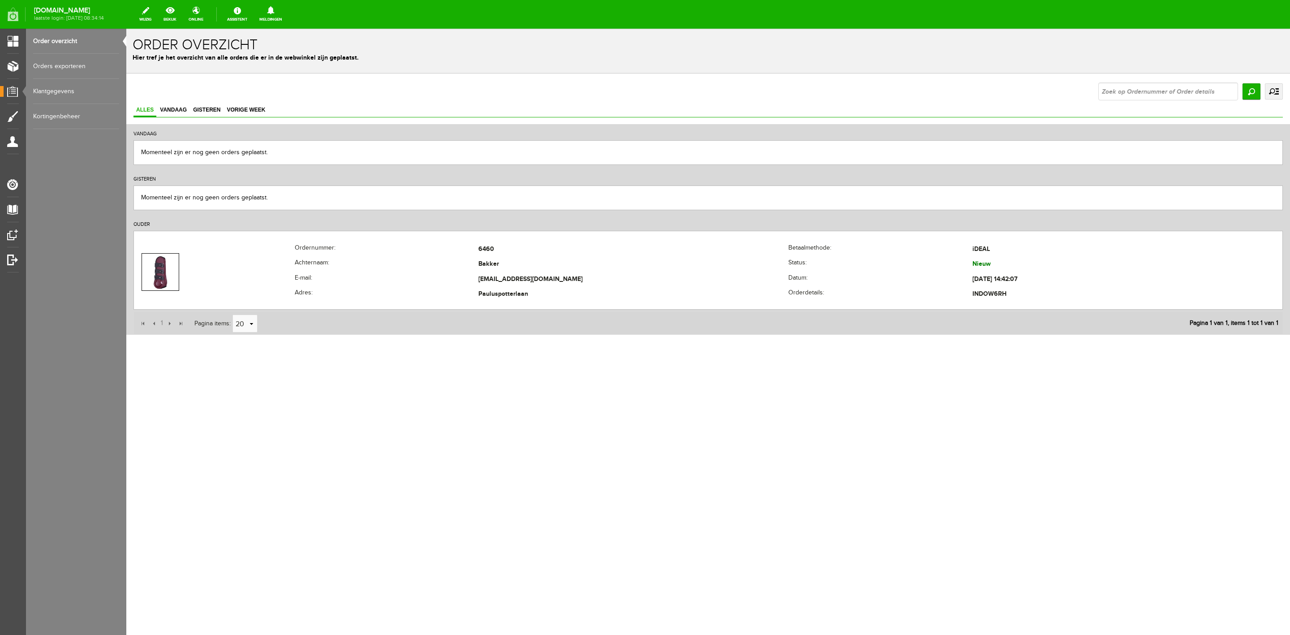
click at [860, 88] on link "uitgebreid zoeken" at bounding box center [1274, 91] width 18 height 16
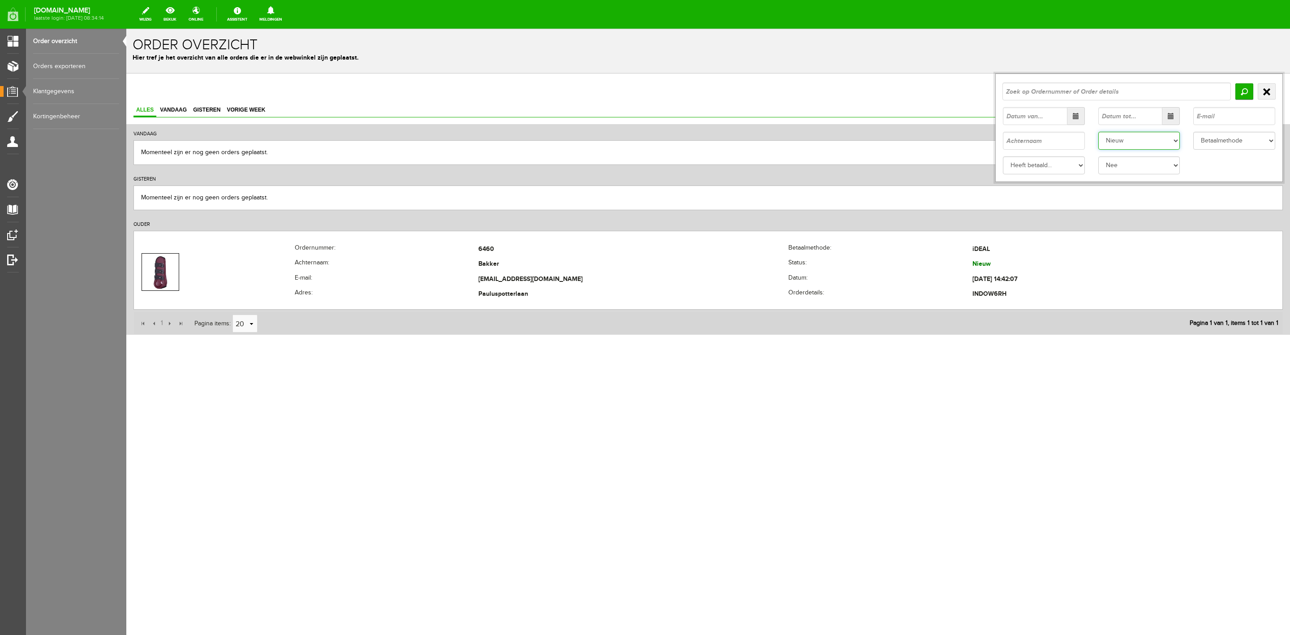
click at [860, 136] on select "Status Order niet afgerond Nieuw Order in behandeling Wacht op leverancier Wach…" at bounding box center [1140, 141] width 82 height 18
click at [860, 132] on select "Status Order niet afgerond Nieuw Order in behandeling Wacht op leverancier Wach…" at bounding box center [1140, 141] width 82 height 18
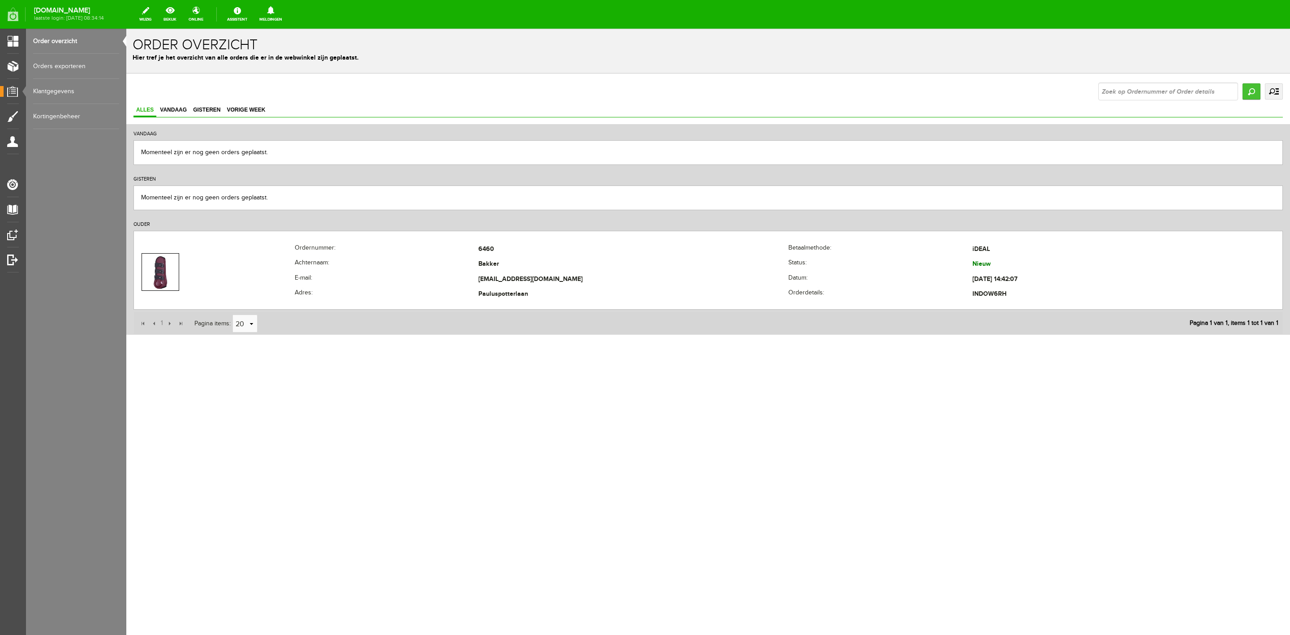
click at [860, 92] on input "Zoeken" at bounding box center [1252, 91] width 18 height 16
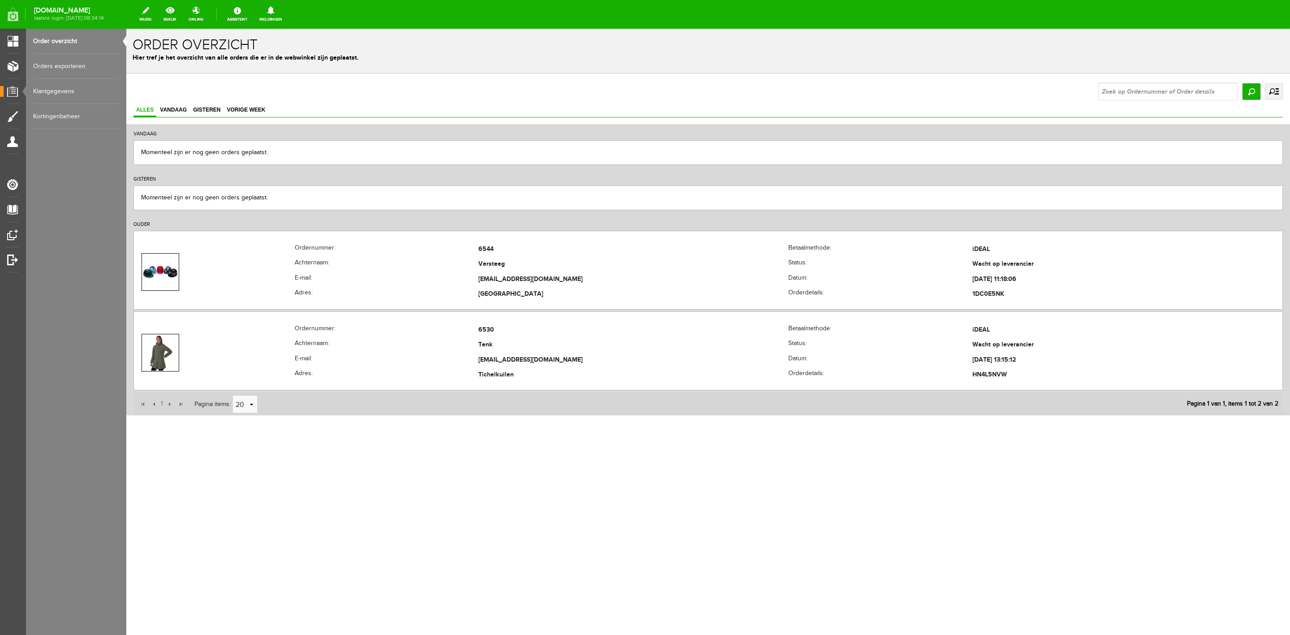
click at [860, 85] on link "uitgebreid zoeken" at bounding box center [1274, 91] width 18 height 16
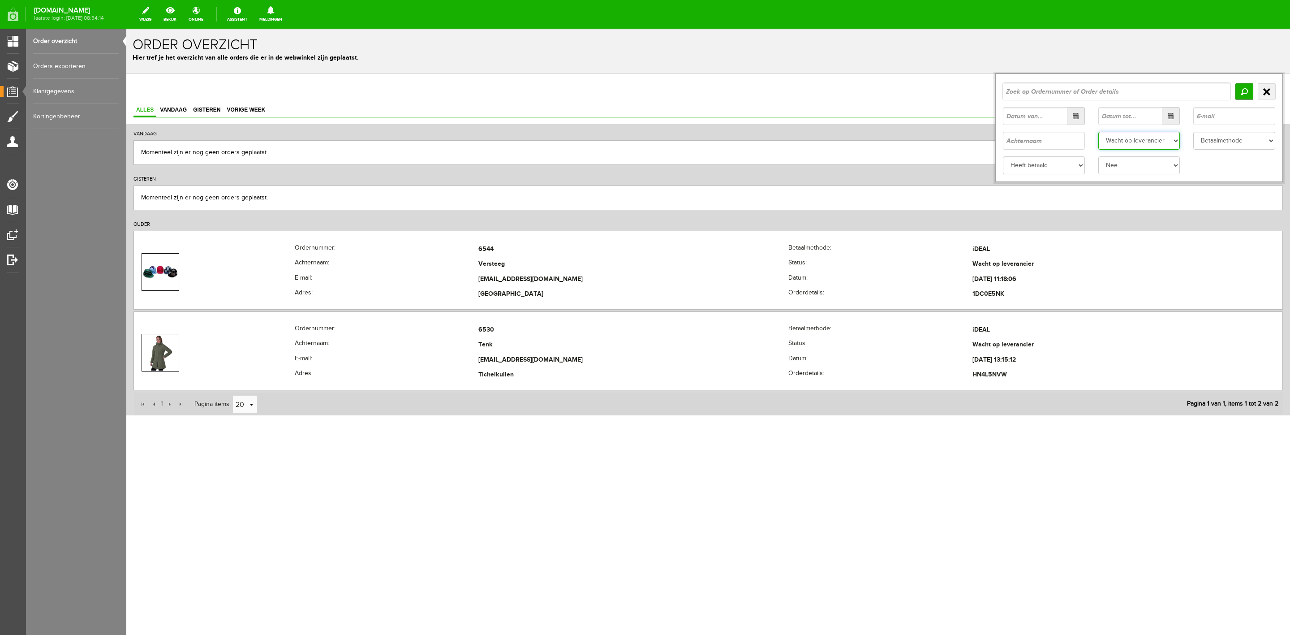
click at [860, 143] on select "Status Order niet afgerond Nieuw Order in behandeling Wacht op leverancier Wach…" at bounding box center [1140, 141] width 82 height 18
click at [860, 132] on select "Status Order niet afgerond Nieuw Order in behandeling Wacht op leverancier Wach…" at bounding box center [1140, 141] width 82 height 18
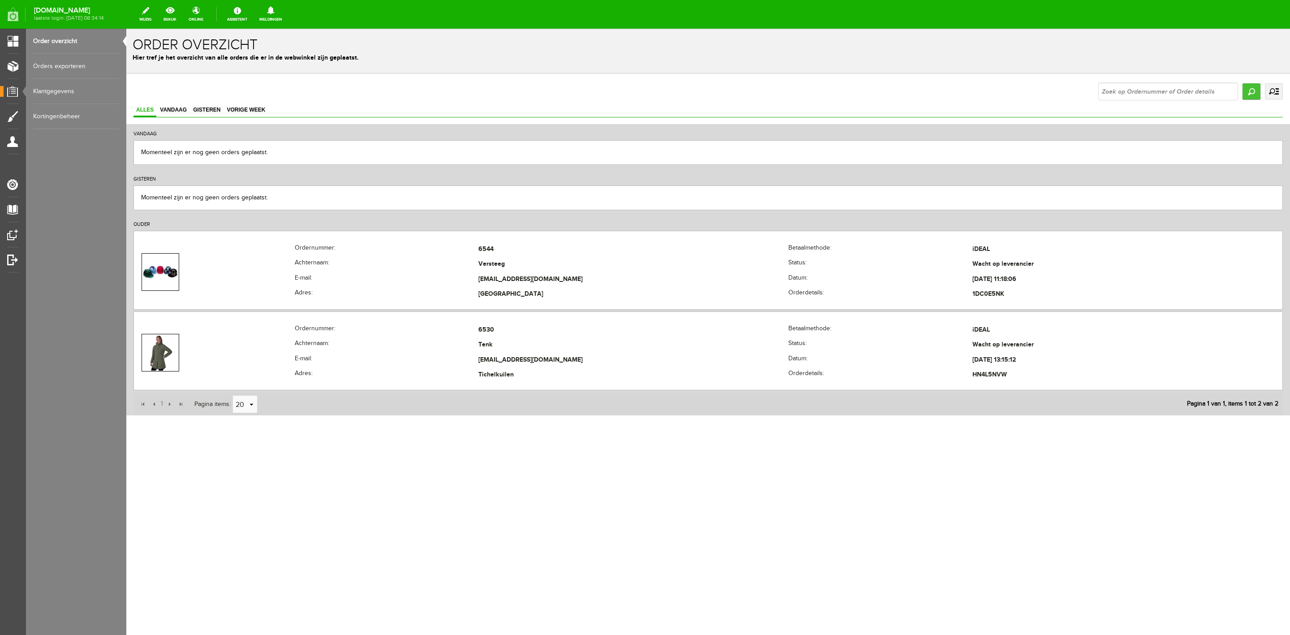
click at [860, 94] on input "Zoeken" at bounding box center [1252, 91] width 18 height 16
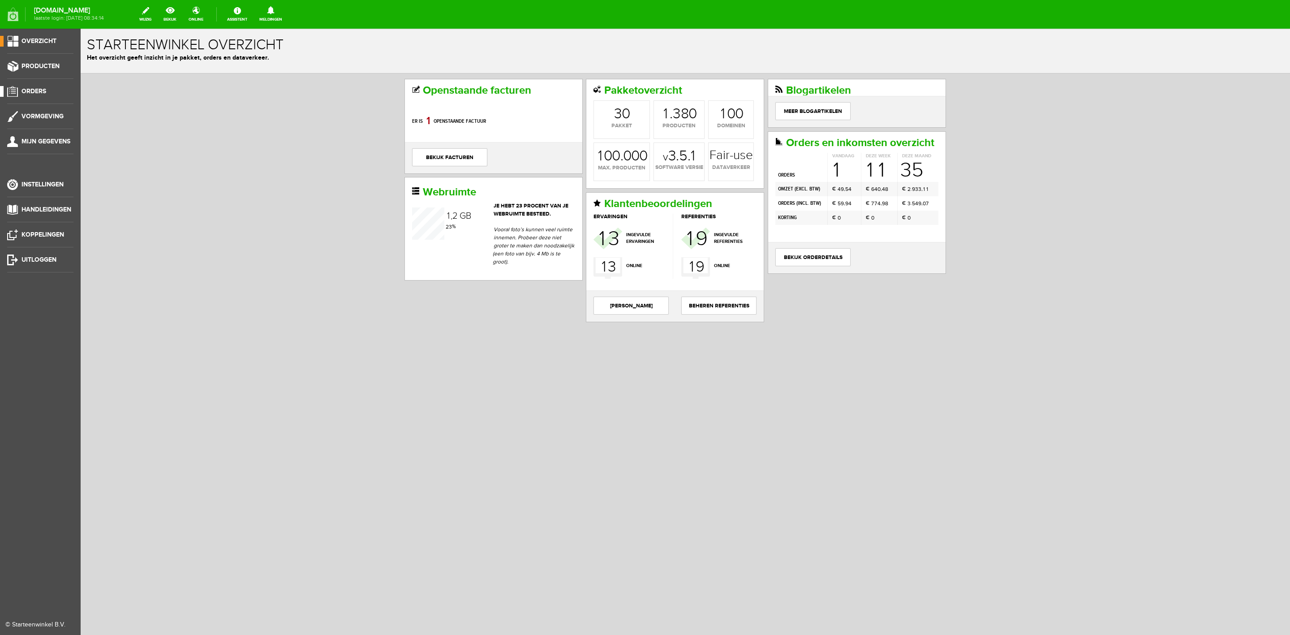
click at [38, 92] on span "Orders" at bounding box center [34, 91] width 25 height 8
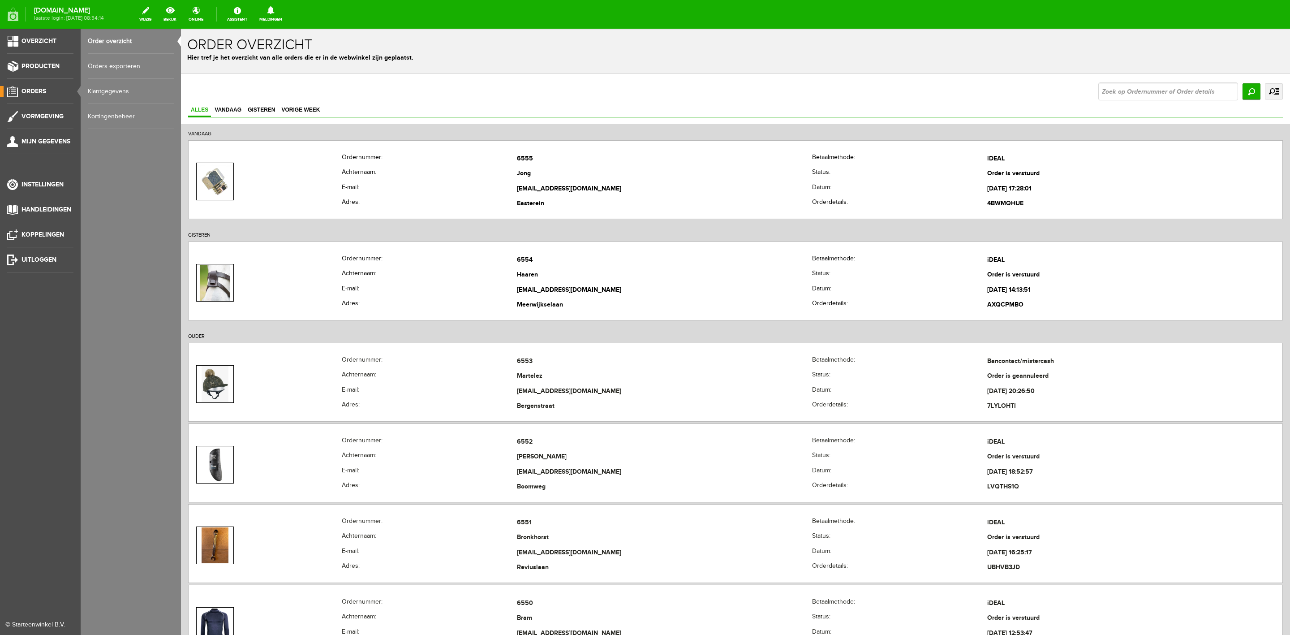
click at [52, 59] on ul "Overzicht Producten Orders Vormgeving Mijn gegevens Instellingen Handleidingen …" at bounding box center [40, 346] width 81 height 635
click at [58, 66] on span "Producten" at bounding box center [41, 66] width 38 height 8
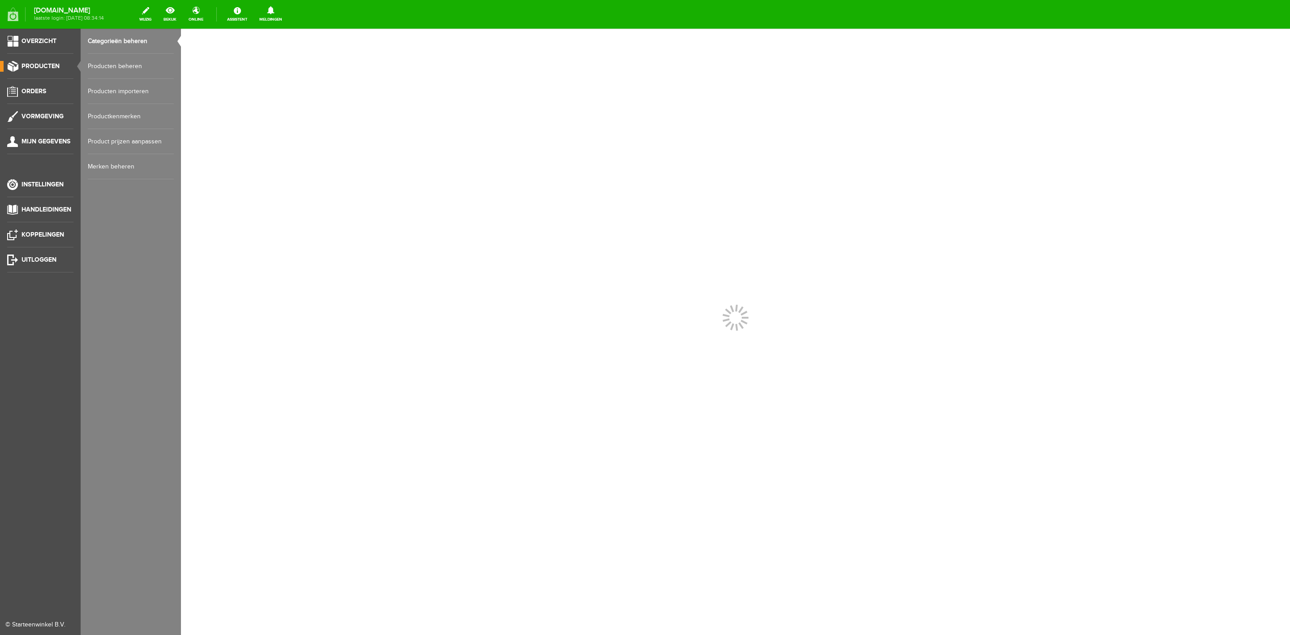
click at [94, 64] on link "Producten beheren" at bounding box center [131, 66] width 86 height 25
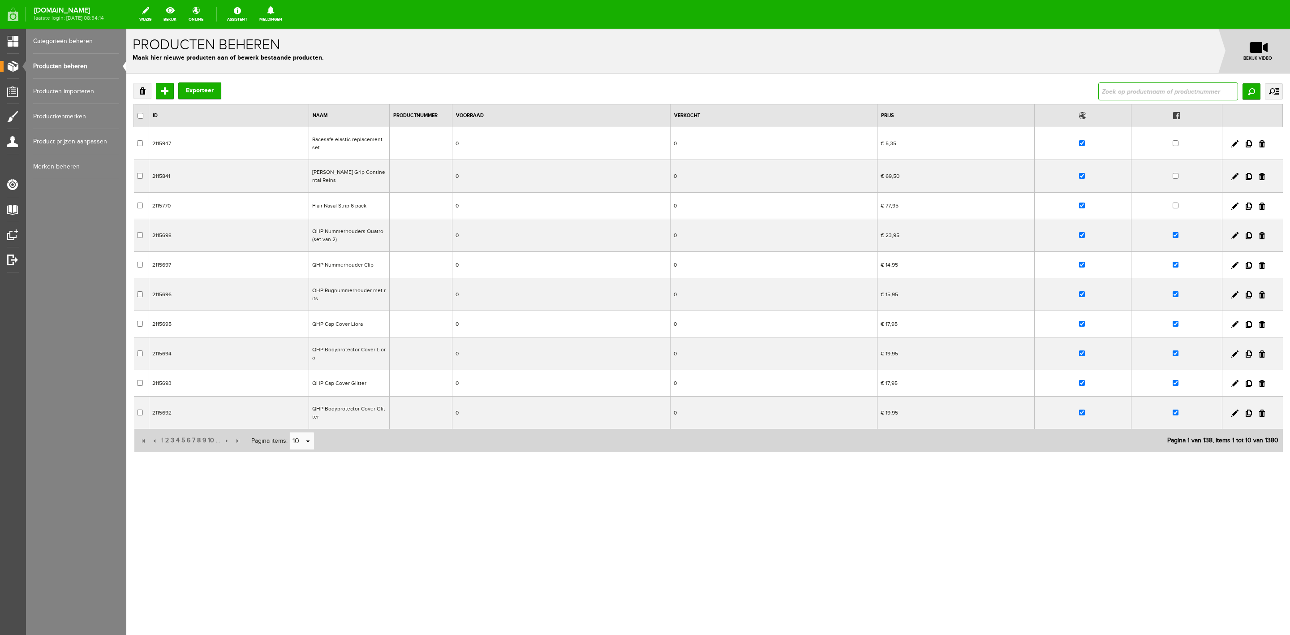
click at [1134, 95] on input "text" at bounding box center [1169, 91] width 140 height 18
type input "freejump"
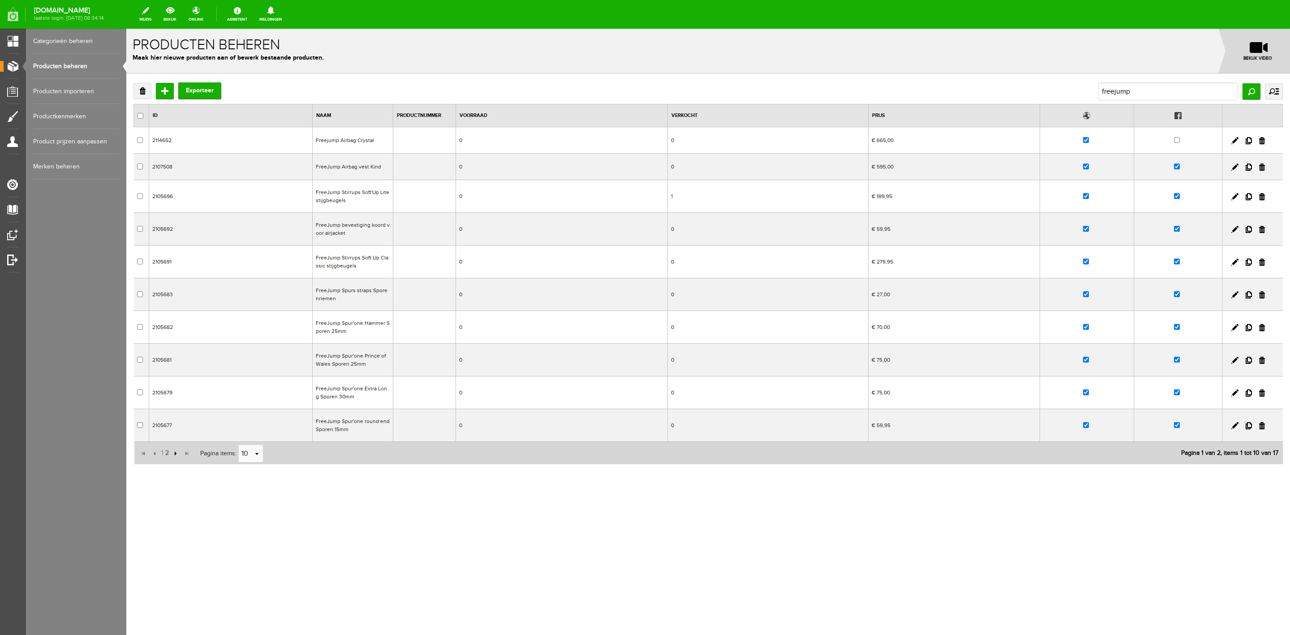
click at [174, 457] on input "button" at bounding box center [175, 454] width 10 height 10
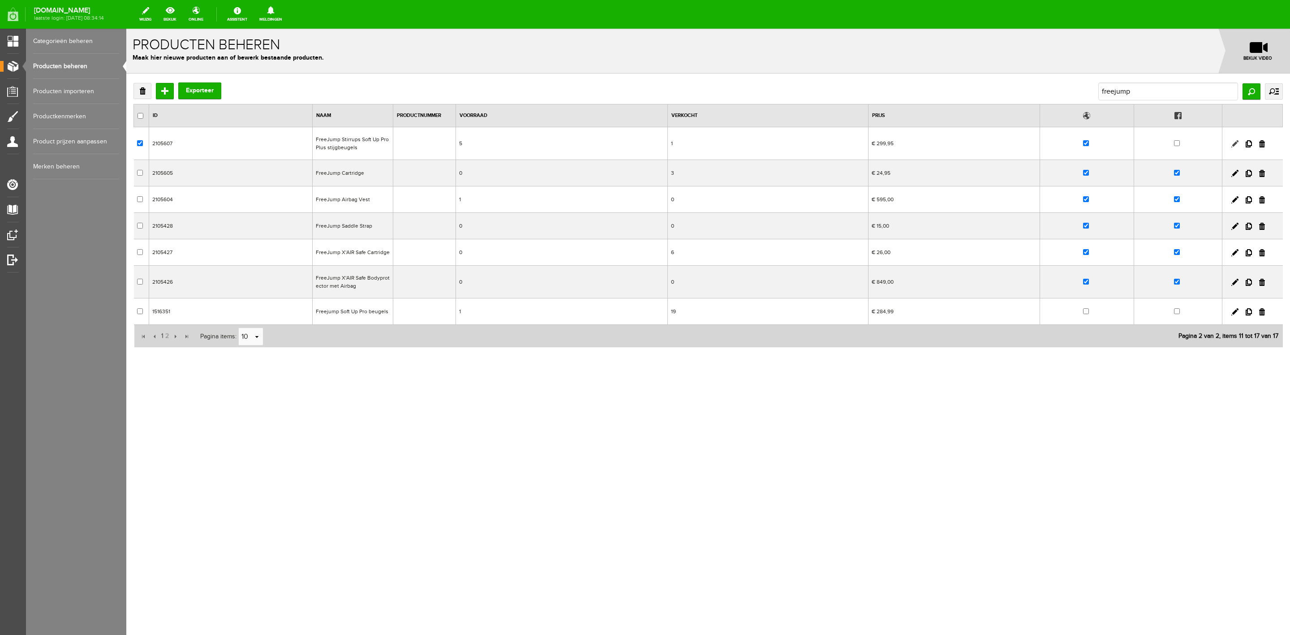
click at [1234, 143] on link at bounding box center [1235, 143] width 7 height 7
checkbox input "true"
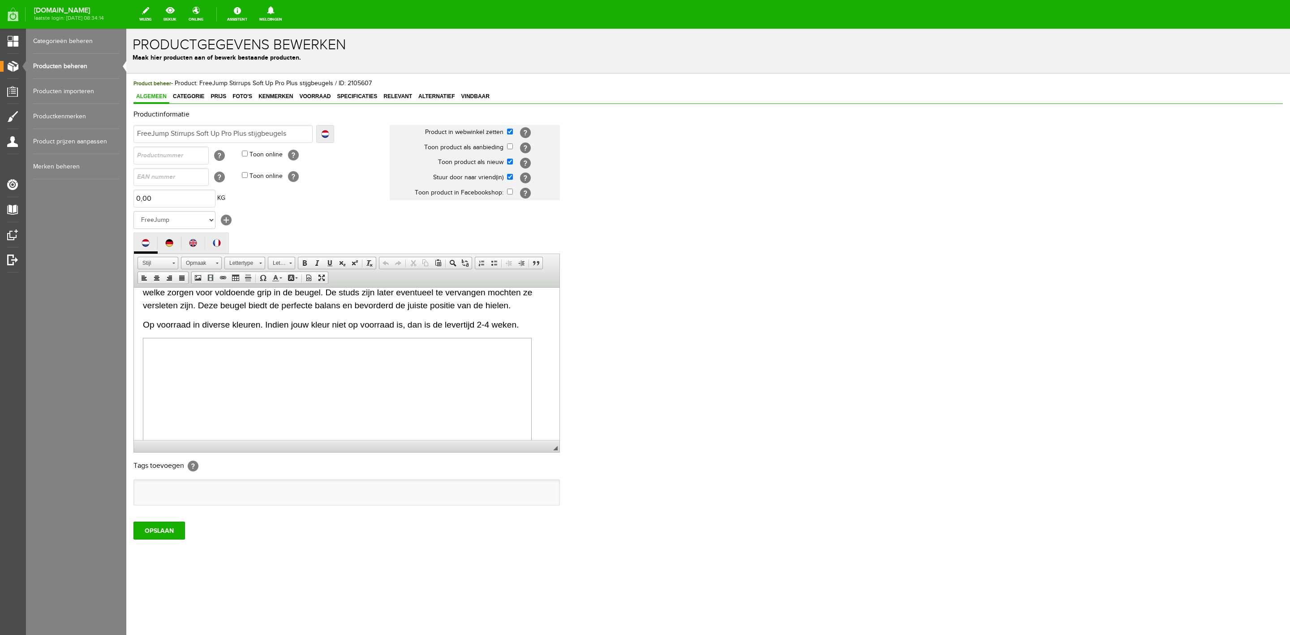
scroll to position [108, 0]
click at [273, 341] on big "Op voorraad in diverse kleuren. Indien jouw kleur niet op voorraad is, dan is d…" at bounding box center [331, 336] width 376 height 9
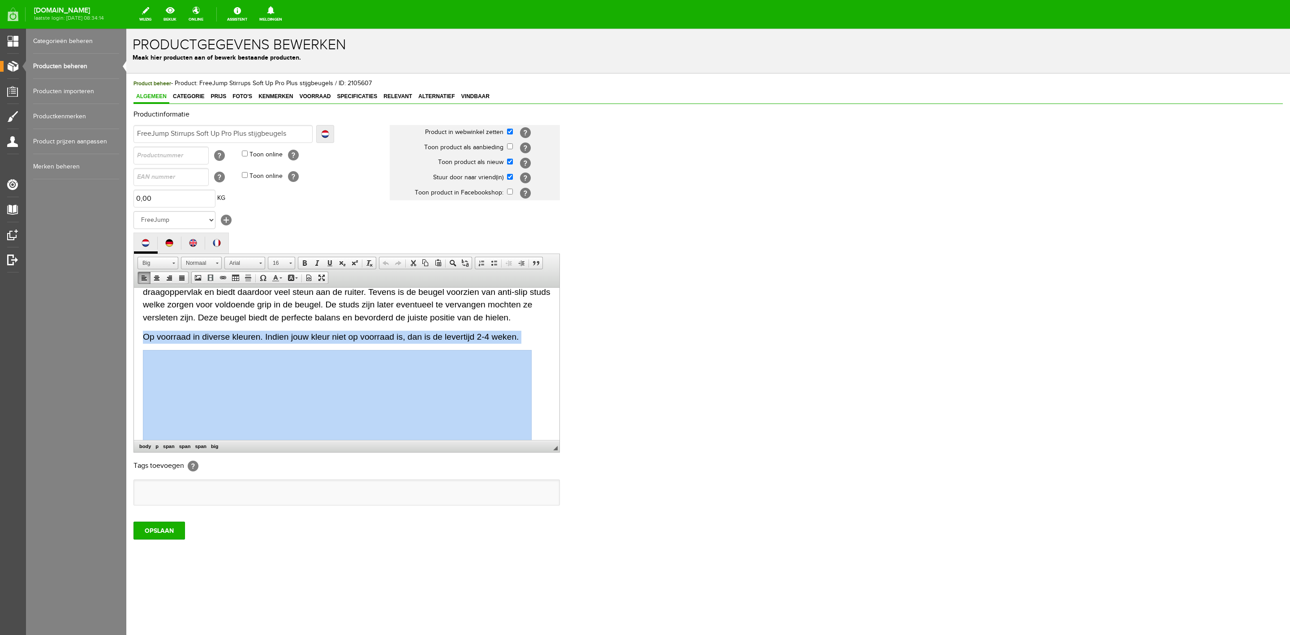
click at [272, 341] on big "Op voorraad in diverse kleuren. Indien jouw kleur niet op voorraad is, dan is d…" at bounding box center [331, 336] width 376 height 9
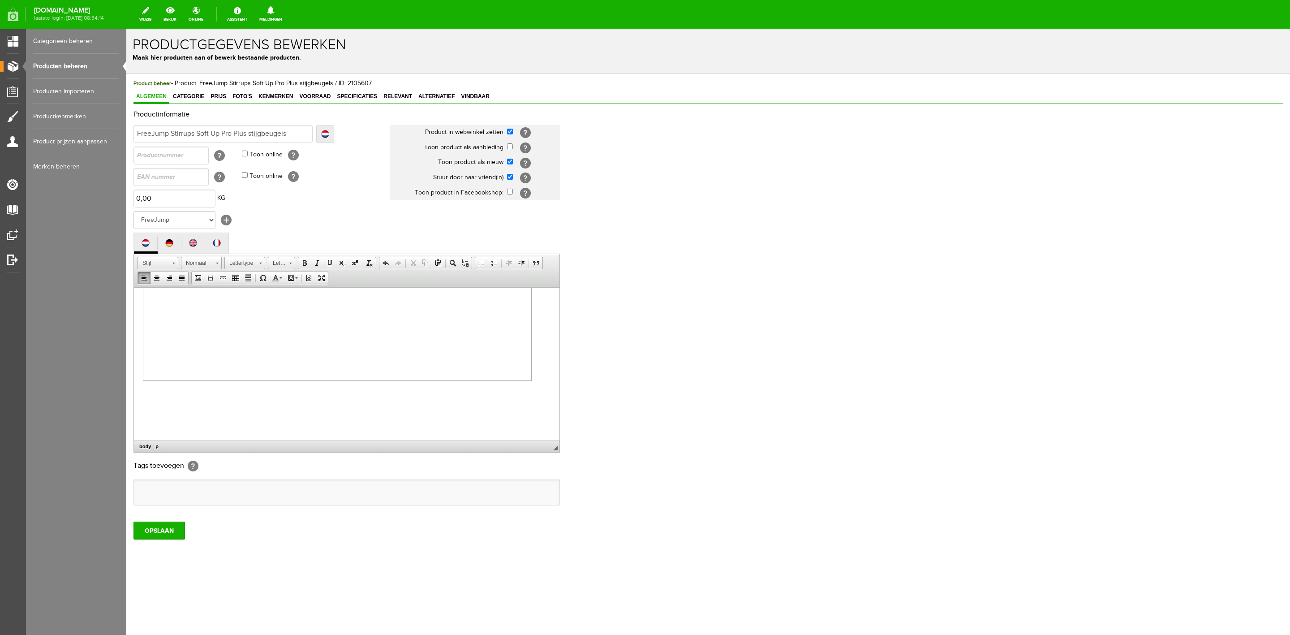
scroll to position [290, 0]
click at [175, 535] on input "OPSLAAN" at bounding box center [160, 531] width 52 height 18
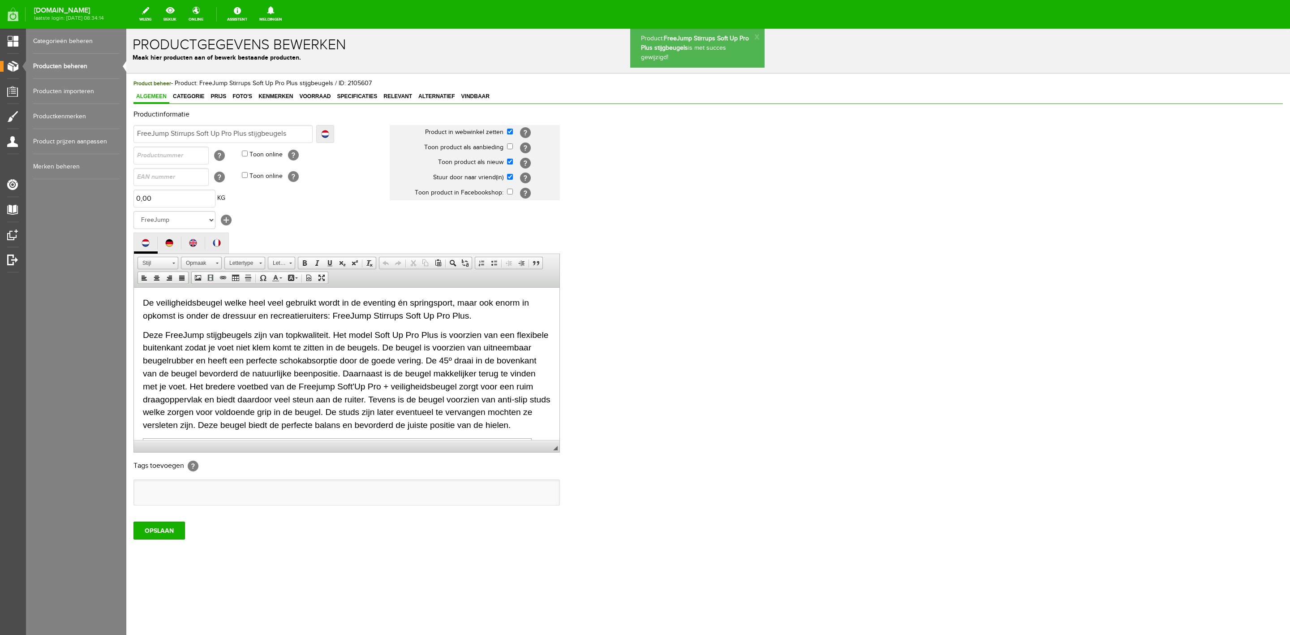
scroll to position [0, 0]
click at [187, 95] on span "Categorie" at bounding box center [188, 96] width 37 height 6
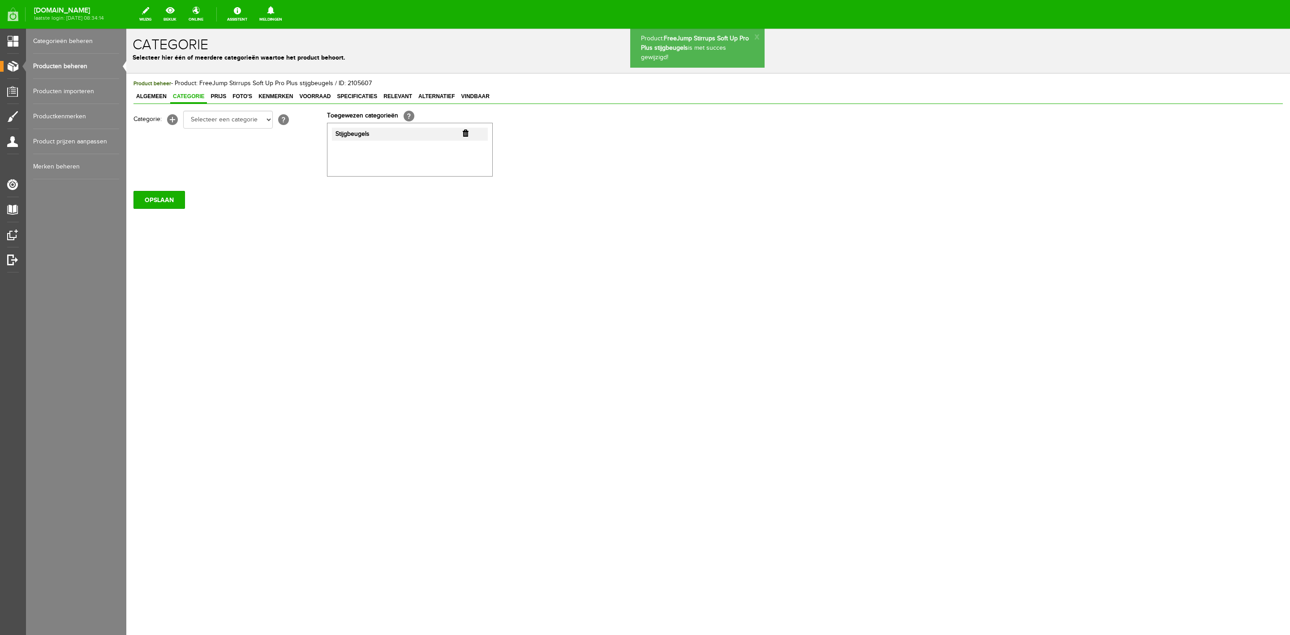
click at [236, 104] on div "Algemeen Categorie Prijs Foto's Kenmerken Voorraad Specificaties Relevant Alter…" at bounding box center [709, 97] width 1150 height 13
click at [222, 99] on span "Prijs" at bounding box center [218, 96] width 21 height 6
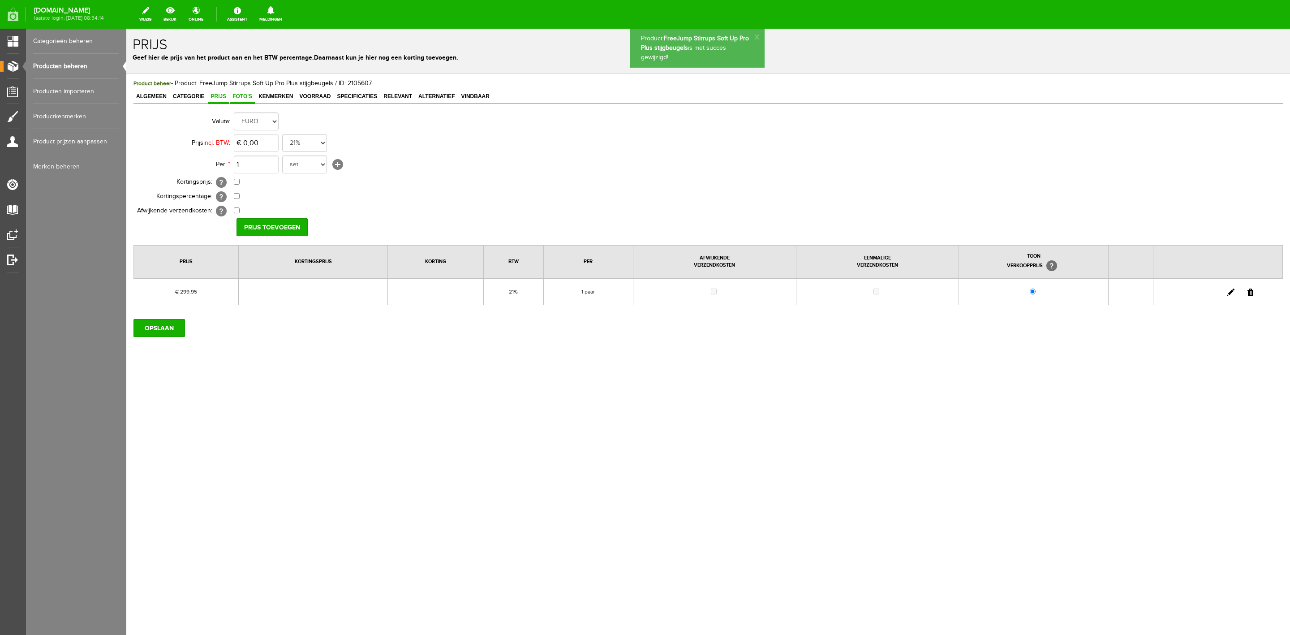
click at [244, 98] on span "Foto's" at bounding box center [242, 96] width 25 height 6
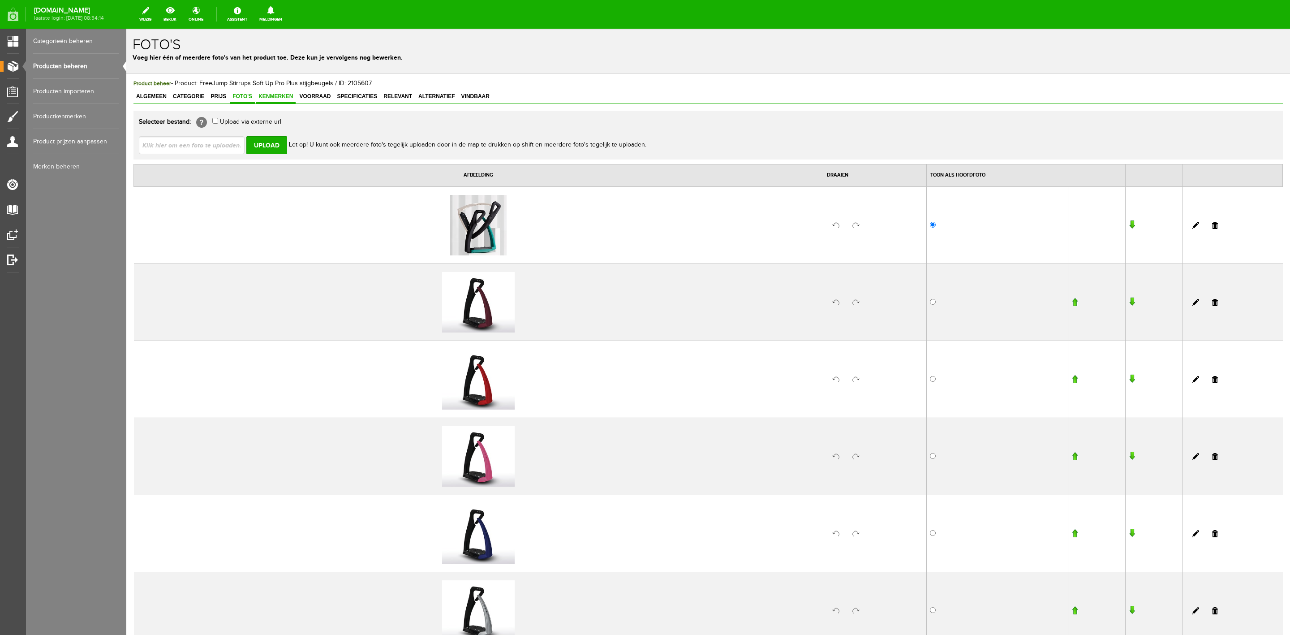
click at [280, 98] on span "Kenmerken" at bounding box center [276, 96] width 40 height 6
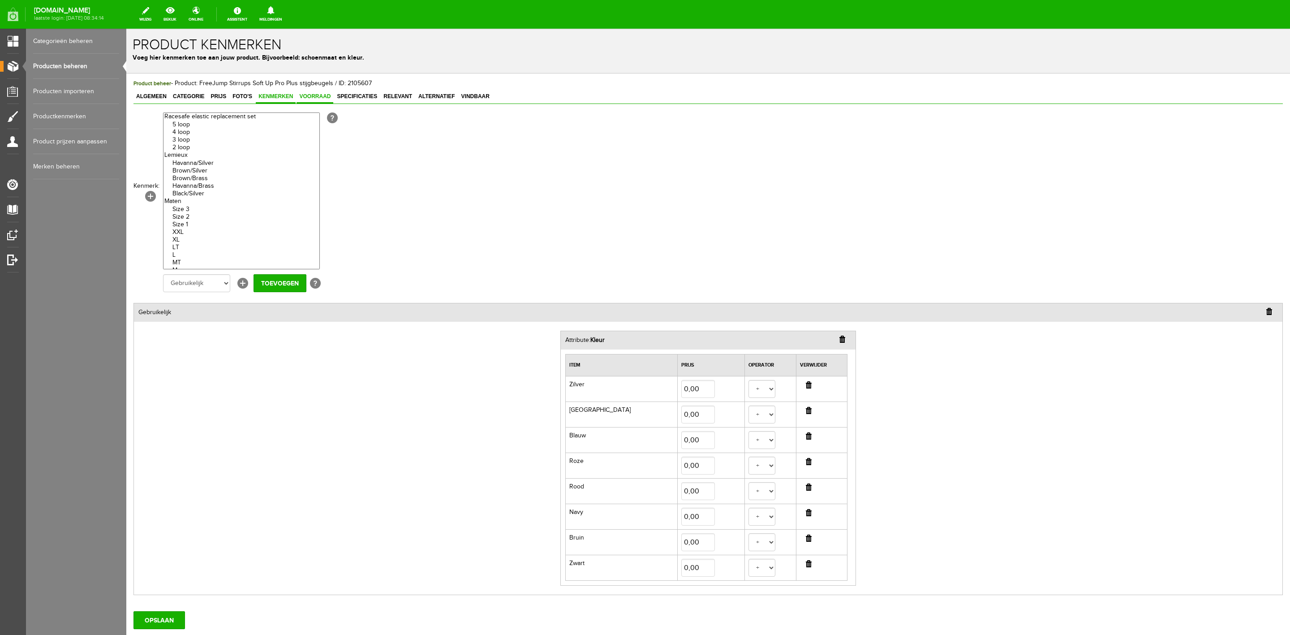
click at [316, 95] on span "Voorraad" at bounding box center [315, 96] width 37 height 6
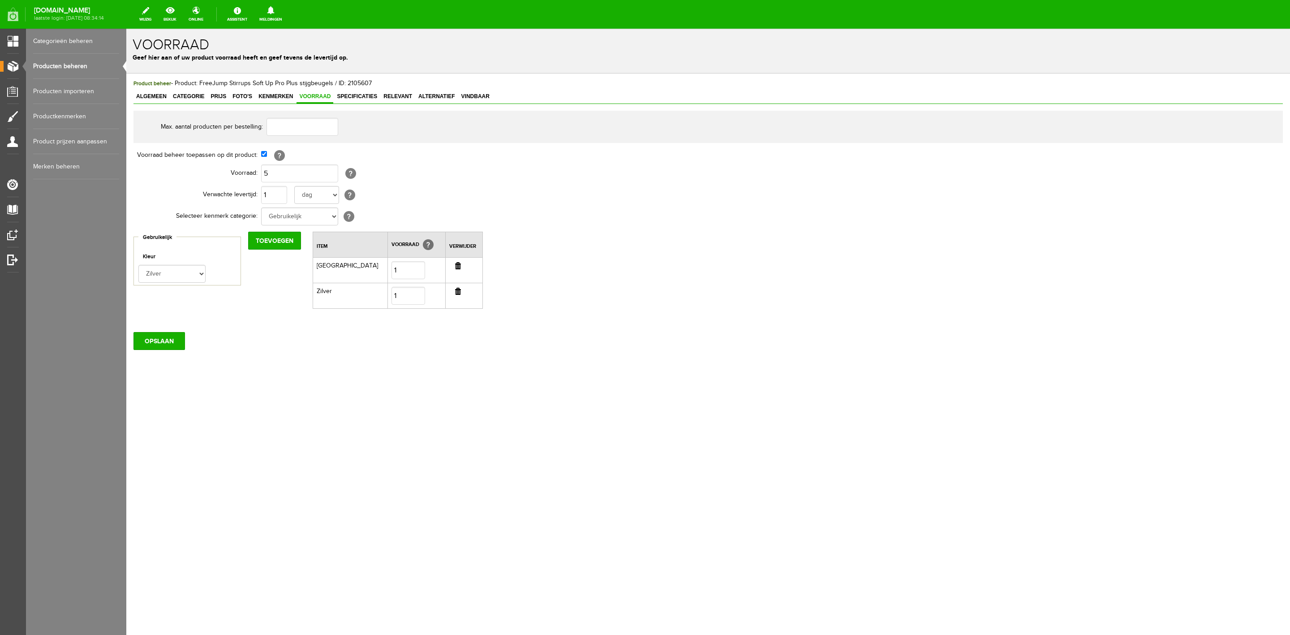
click at [170, 284] on fieldset "Gebruikelijk Kleur Zilver Bordeaux Blauw Roze Rood Navy Bruin Zwart" at bounding box center [188, 257] width 108 height 57
click at [175, 277] on select "Zilver Bordeaux Blauw Roze Rood Navy Bruin Zwart" at bounding box center [171, 274] width 67 height 18
click at [233, 276] on fieldset "Kleur Zilver Bordeaux Blauw Roze Rood Navy Bruin Zwart" at bounding box center [187, 265] width 98 height 35
click at [455, 265] on input "button" at bounding box center [458, 265] width 6 height 7
click at [272, 180] on input "5" at bounding box center [299, 173] width 77 height 18
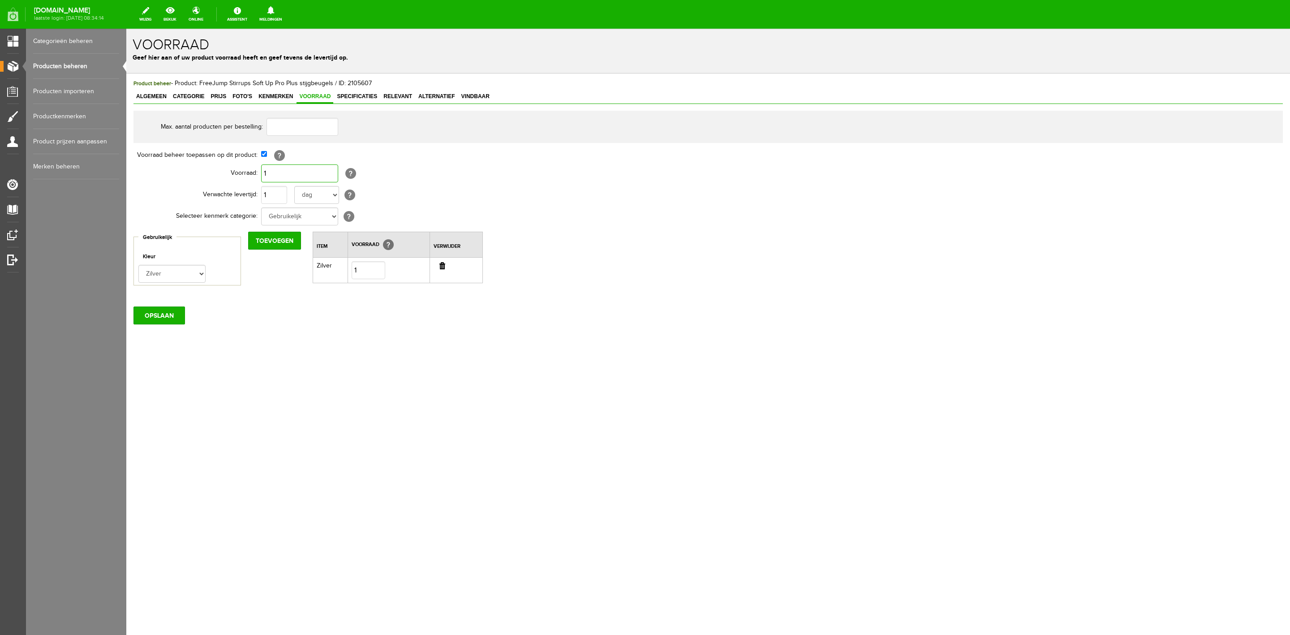
type input "1"
click at [272, 311] on div "OPSLAAN" at bounding box center [709, 311] width 1150 height 25
click at [177, 321] on input "OPSLAAN" at bounding box center [160, 315] width 52 height 18
click at [343, 93] on span "Specificaties" at bounding box center [357, 96] width 46 height 6
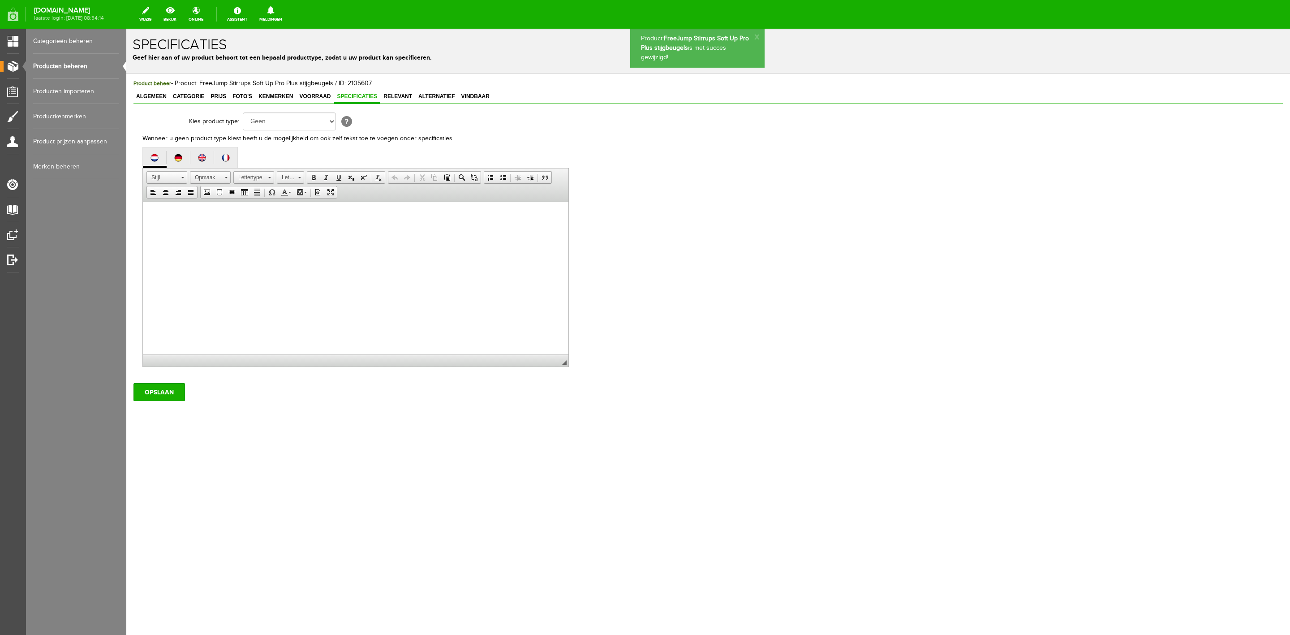
click at [414, 106] on div "Product beheer - Product: FreeJump Stirrups Soft Up Pro Plus stijgbeugels / ID:…" at bounding box center [709, 240] width 1150 height 322
click at [402, 96] on span "Relevant" at bounding box center [398, 96] width 34 height 6
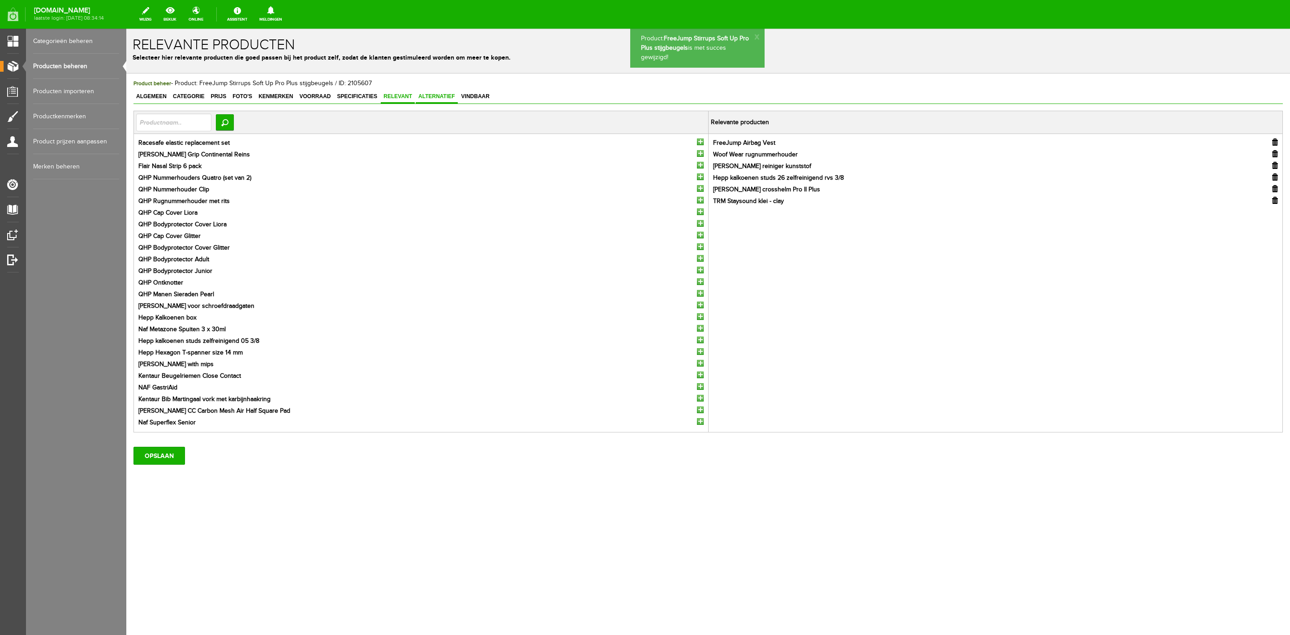
click at [432, 95] on span "Alternatief" at bounding box center [437, 96] width 42 height 6
click at [479, 98] on span "Vindbaar" at bounding box center [476, 96] width 34 height 6
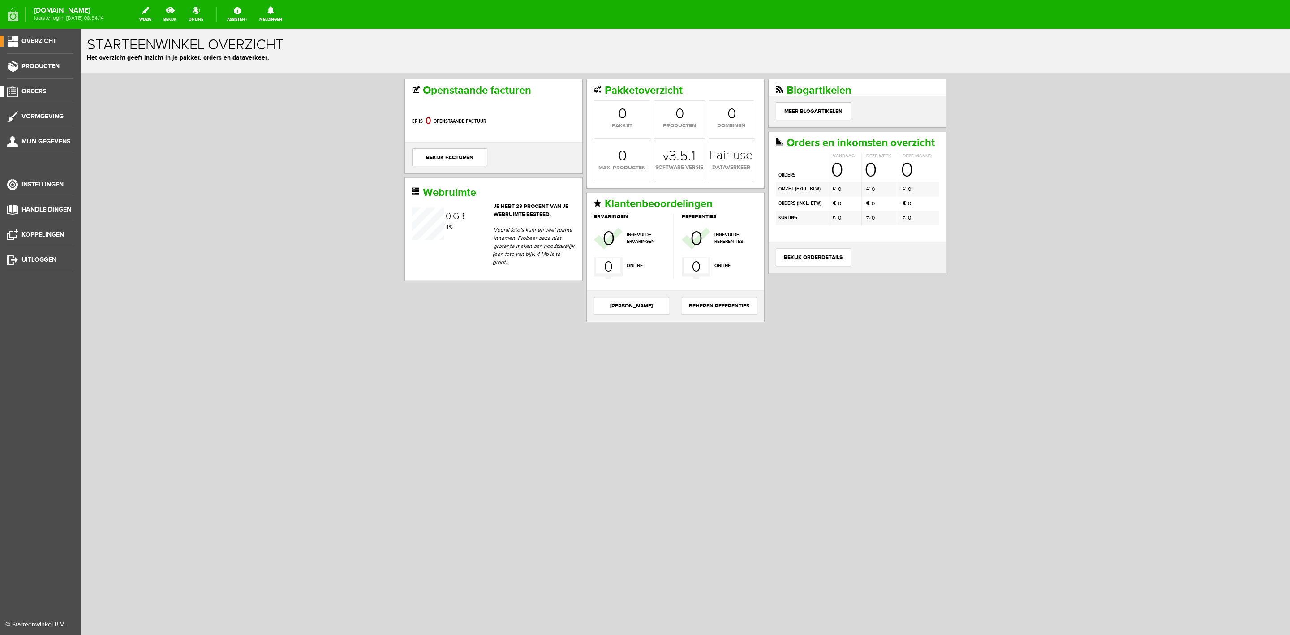
click at [39, 88] on span "Orders" at bounding box center [34, 91] width 25 height 8
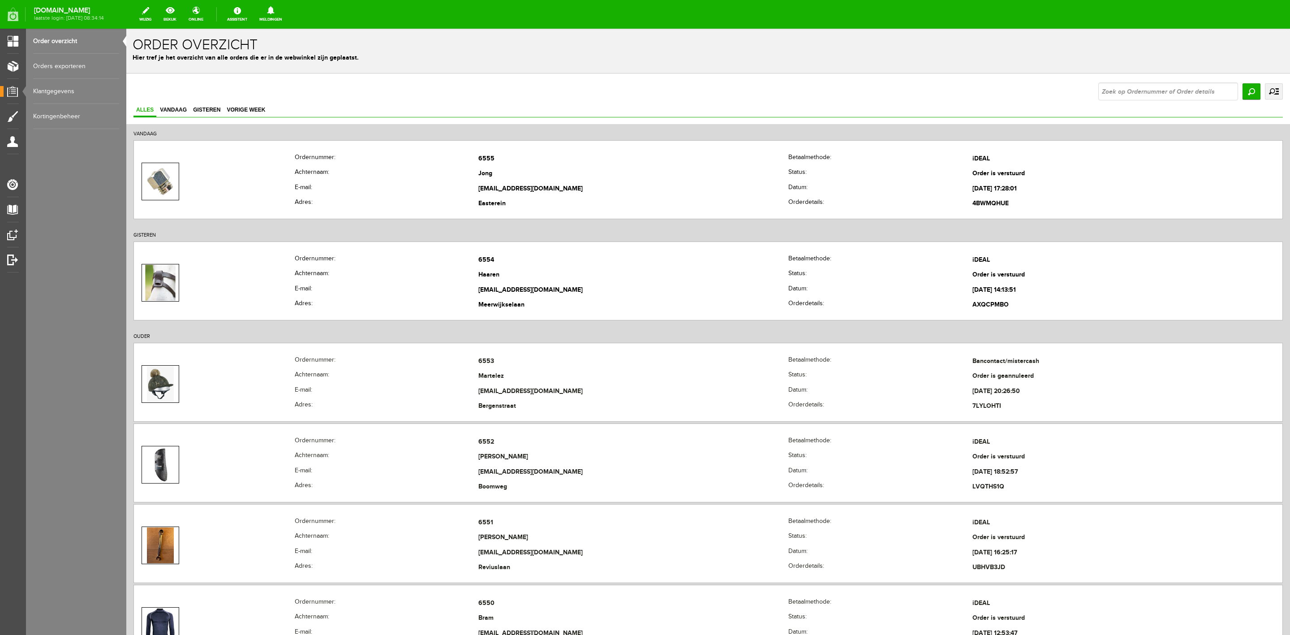
click at [1251, 91] on div "Zoeken uitgebreid zoeken Status Order niet afgerond Nieuw Order in behandeling" at bounding box center [1191, 91] width 185 height 18
click at [1265, 91] on link "uitgebreid zoeken" at bounding box center [1274, 91] width 18 height 16
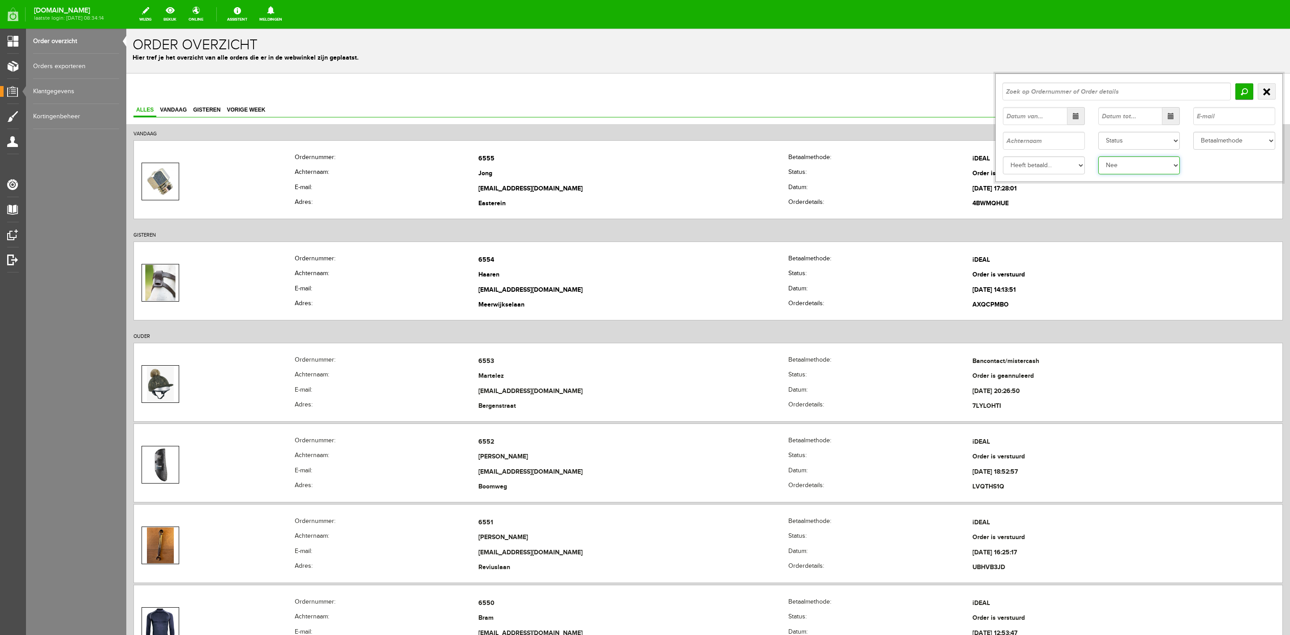
drag, startPoint x: 1112, startPoint y: 156, endPoint x: 1113, endPoint y: 147, distance: 9.5
click at [1112, 154] on div "Status Order niet afgerond Nieuw Order in behandeling Wacht op leverancier Wach…" at bounding box center [1140, 127] width 288 height 108
click at [1113, 147] on select "Status Order niet afgerond Nieuw Order in behandeling Wacht op leverancier Wach…" at bounding box center [1140, 141] width 82 height 18
click at [1099, 132] on select "Status Order niet afgerond Nieuw Order in behandeling Wacht op leverancier Wach…" at bounding box center [1140, 141] width 82 height 18
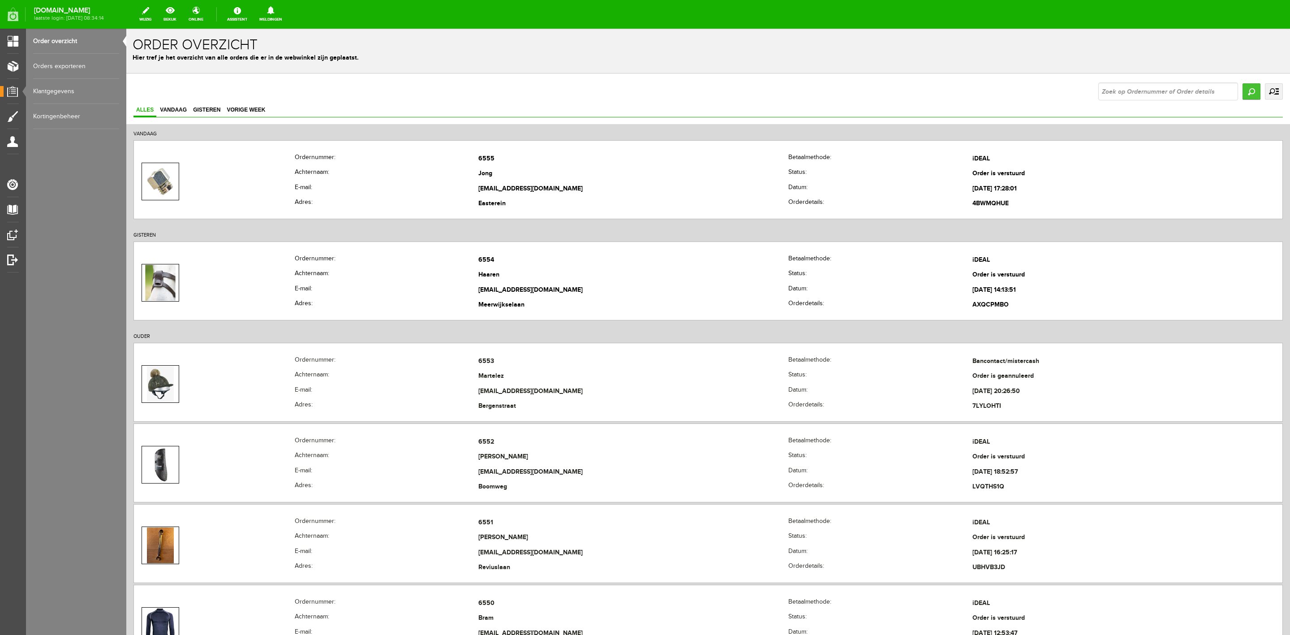
click at [1247, 99] on input "Zoeken" at bounding box center [1252, 91] width 18 height 16
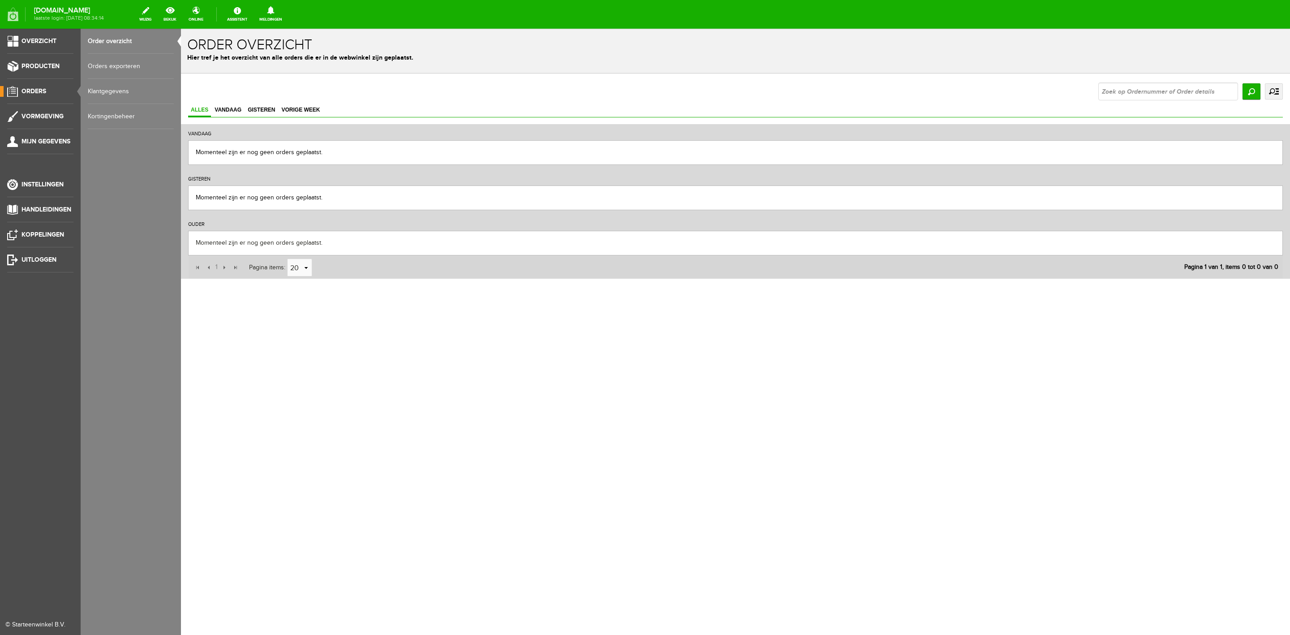
click at [95, 43] on link "Order overzicht" at bounding box center [131, 41] width 86 height 25
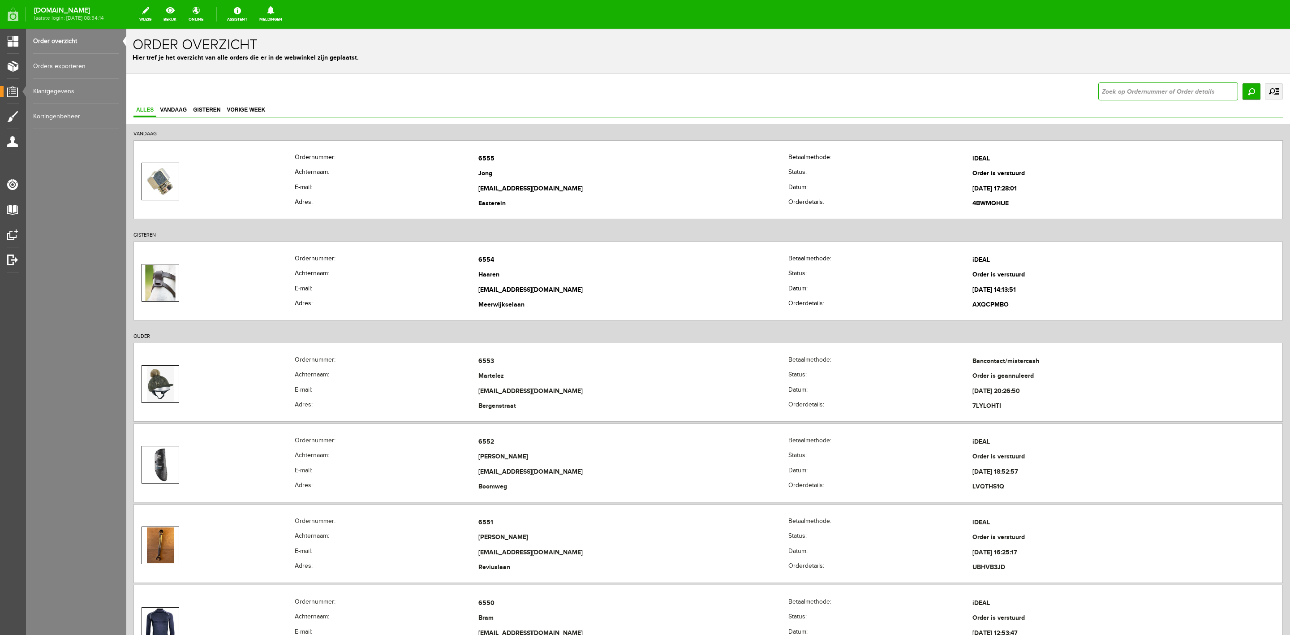
click at [1152, 96] on input "text" at bounding box center [1169, 91] width 140 height 18
click at [1265, 91] on link "uitgebreid zoeken" at bounding box center [1274, 91] width 18 height 16
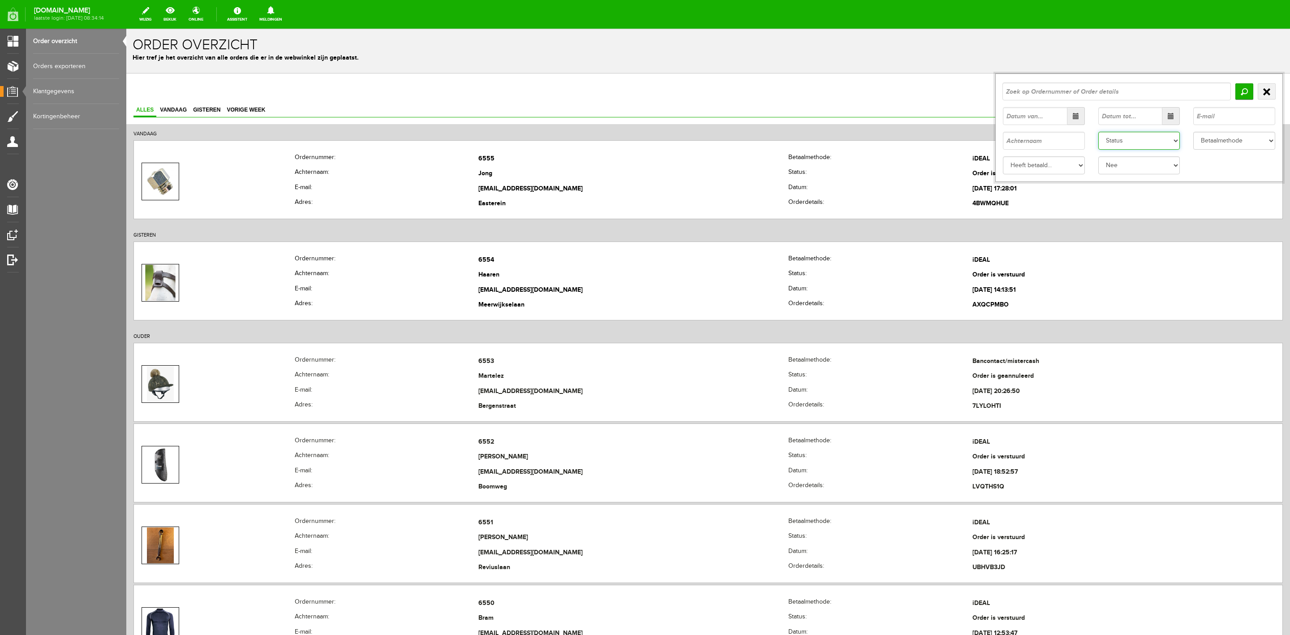
click at [1124, 143] on select "Status Order niet afgerond Nieuw Order in behandeling Wacht op leverancier Wach…" at bounding box center [1140, 141] width 82 height 18
click at [1099, 132] on select "Status Order niet afgerond Nieuw Order in behandeling Wacht op leverancier Wach…" at bounding box center [1140, 141] width 82 height 18
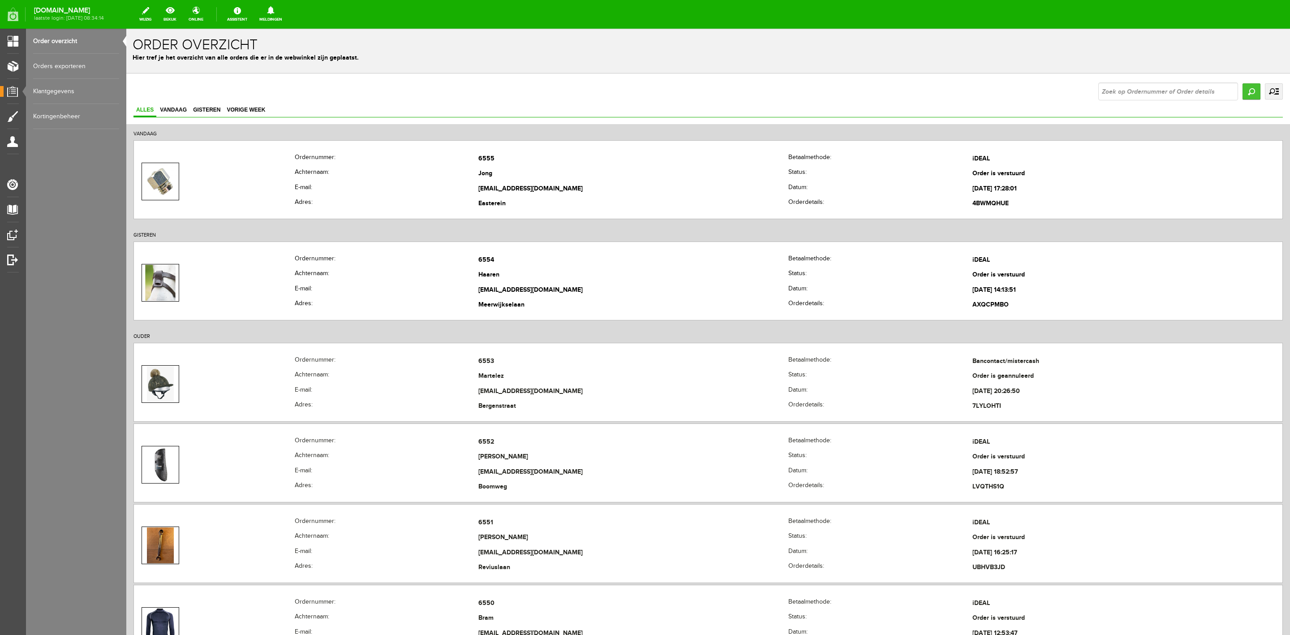
click at [1249, 88] on input "Zoeken" at bounding box center [1252, 91] width 18 height 16
